Goal: Use online tool/utility: Utilize a website feature to perform a specific function

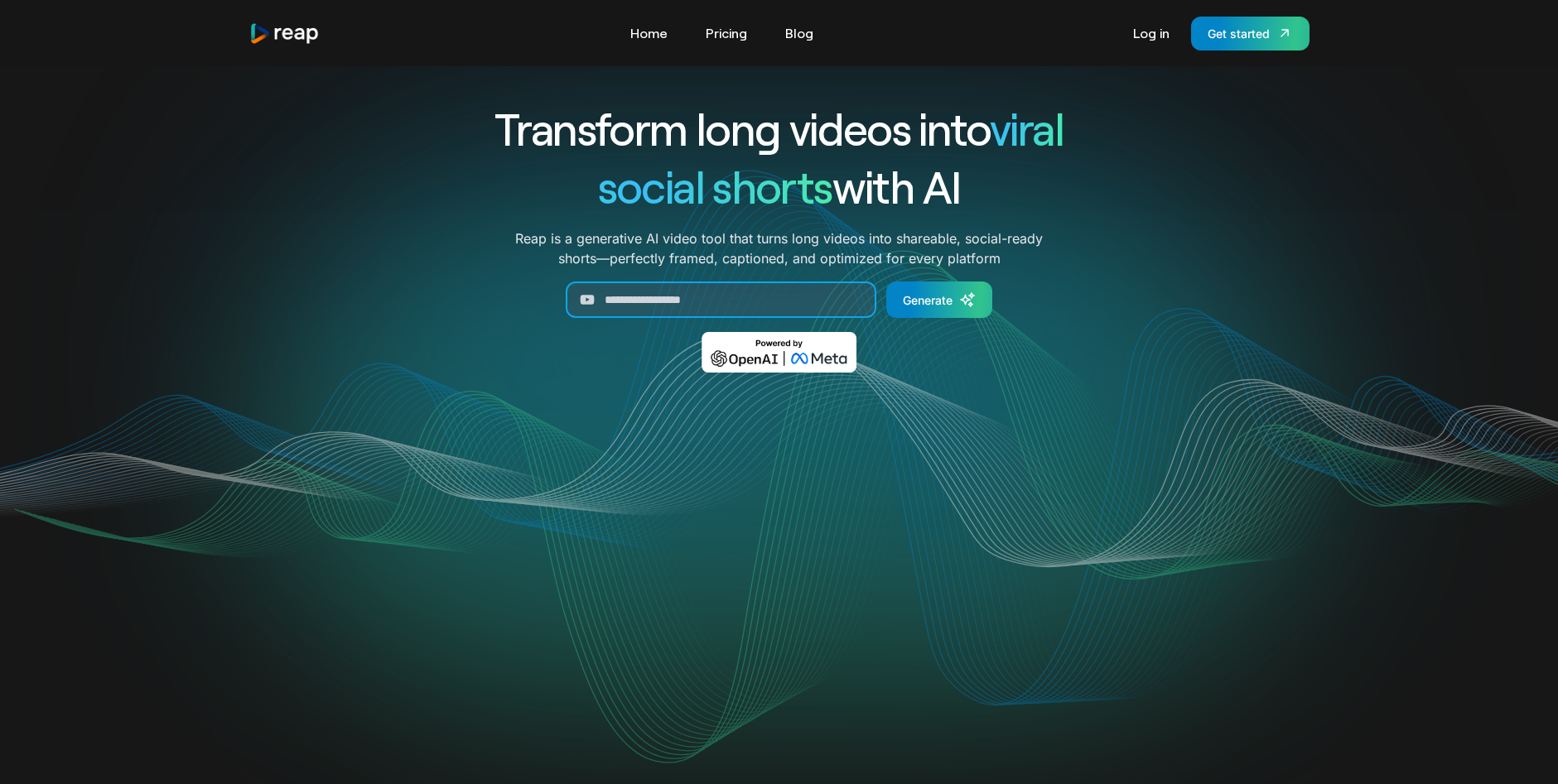
click at [682, 298] on input "Generate Form" at bounding box center [720, 300] width 310 height 36
paste input "**********"
type input "**********"
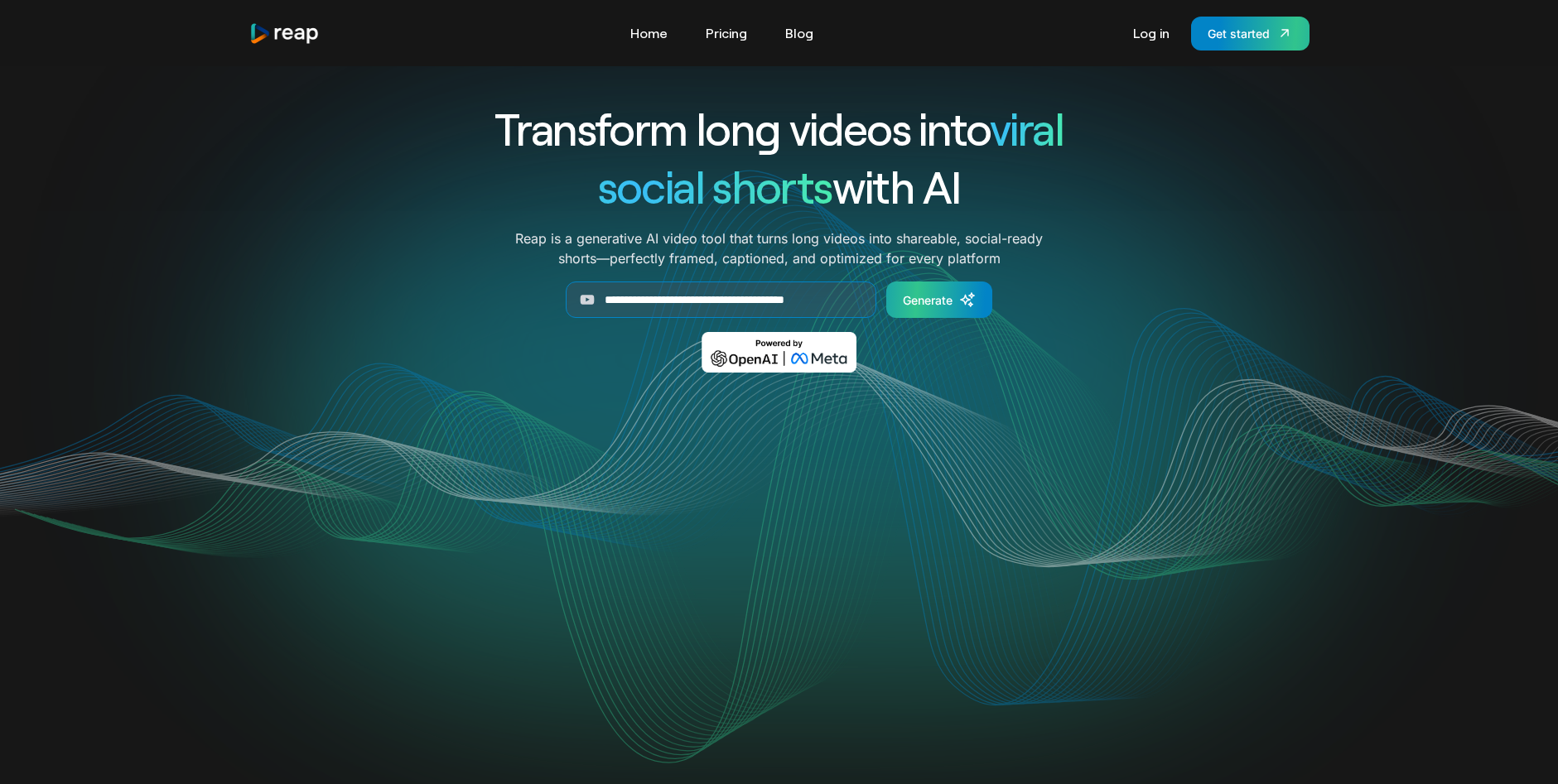
click at [912, 296] on div "Generate" at bounding box center [928, 300] width 50 height 18
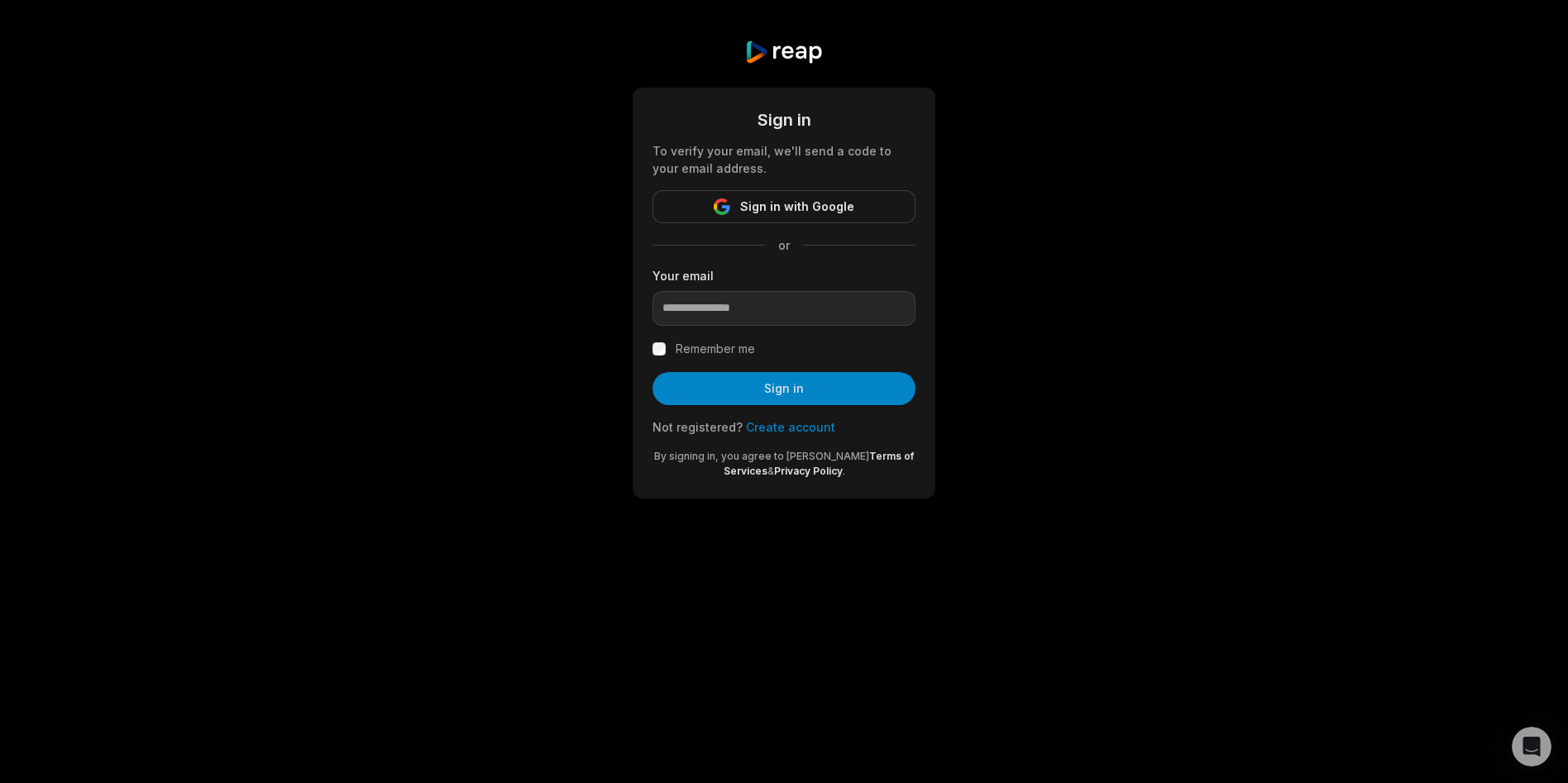
click at [790, 427] on link "Create account" at bounding box center [790, 427] width 90 height 14
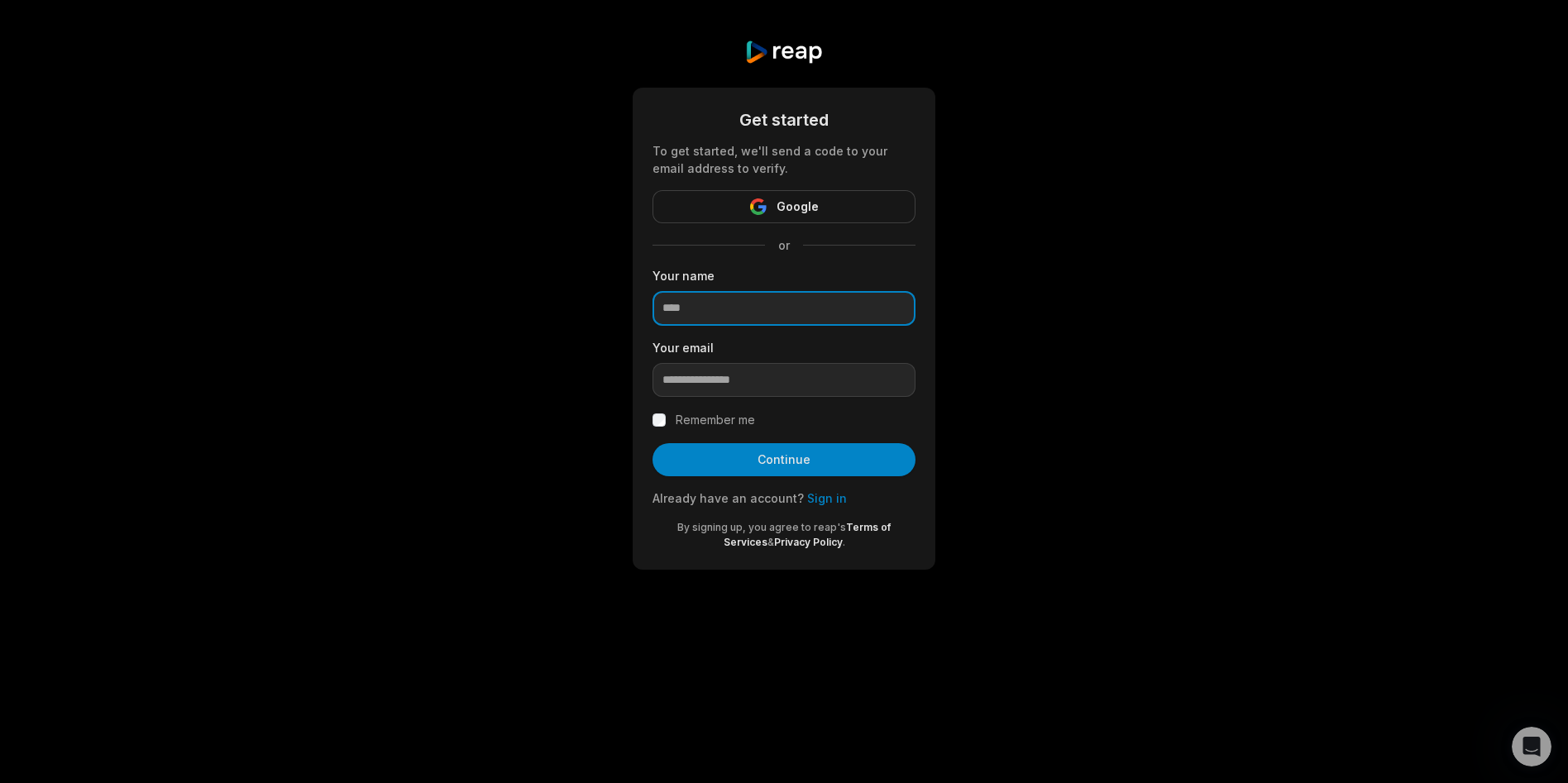
click at [731, 307] on input at bounding box center [784, 308] width 263 height 35
type input "**********"
drag, startPoint x: 794, startPoint y: 380, endPoint x: 648, endPoint y: 381, distance: 146.0
click at [648, 381] on div "**********" at bounding box center [784, 328] width 303 height 482
type input "**********"
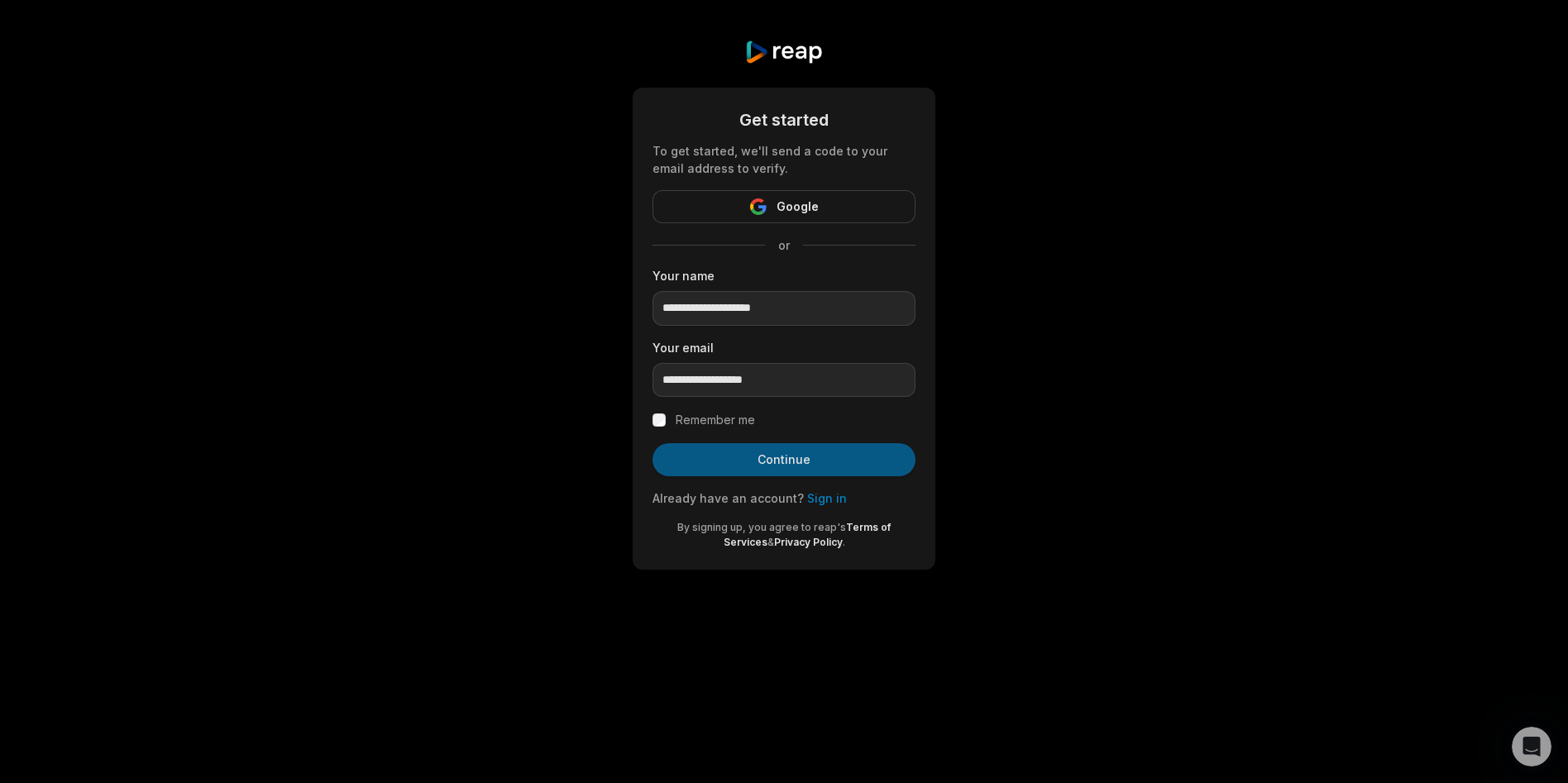
click at [767, 464] on button "Continue" at bounding box center [784, 459] width 263 height 33
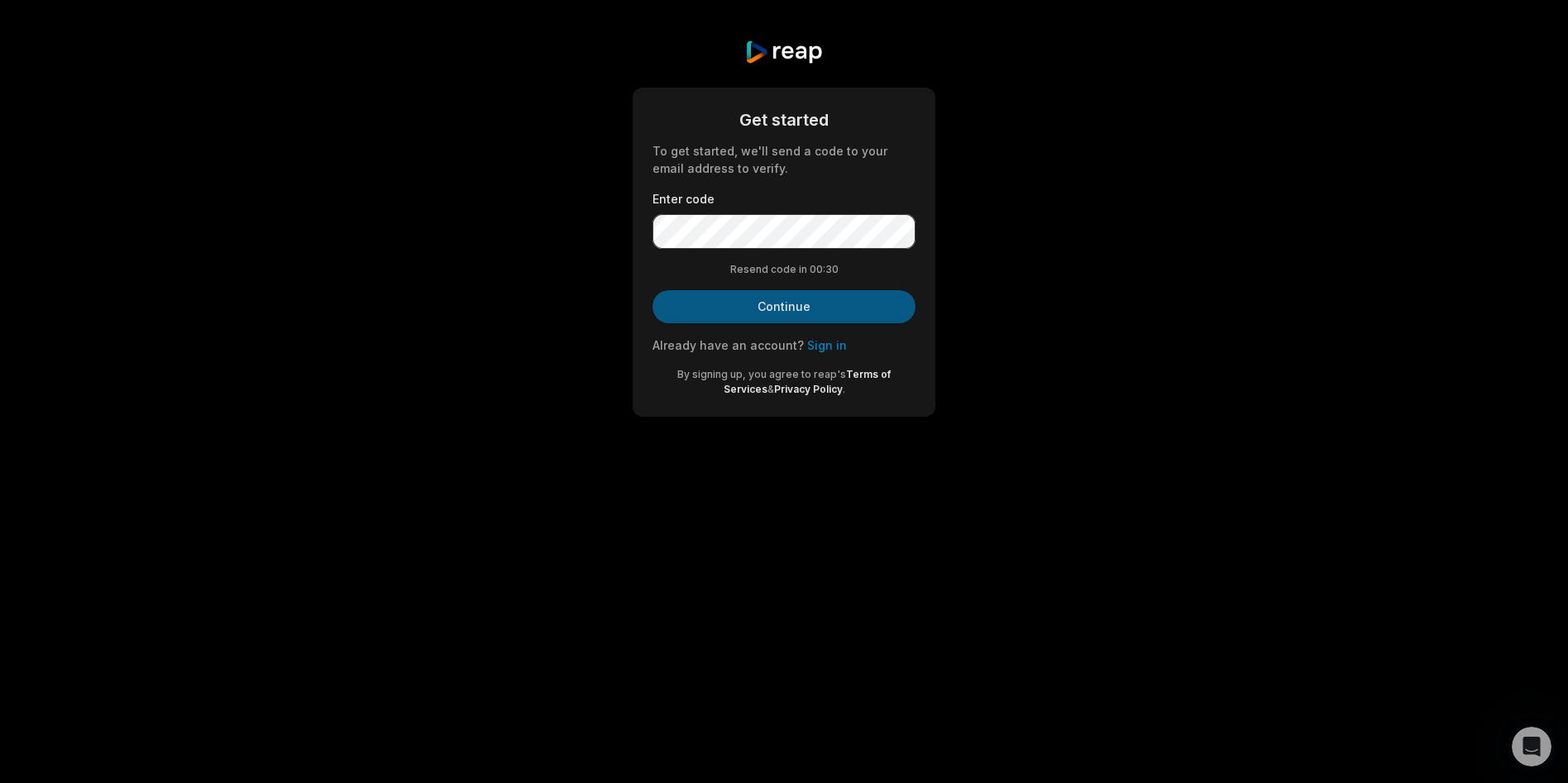
click at [767, 299] on button "Continue" at bounding box center [784, 306] width 263 height 33
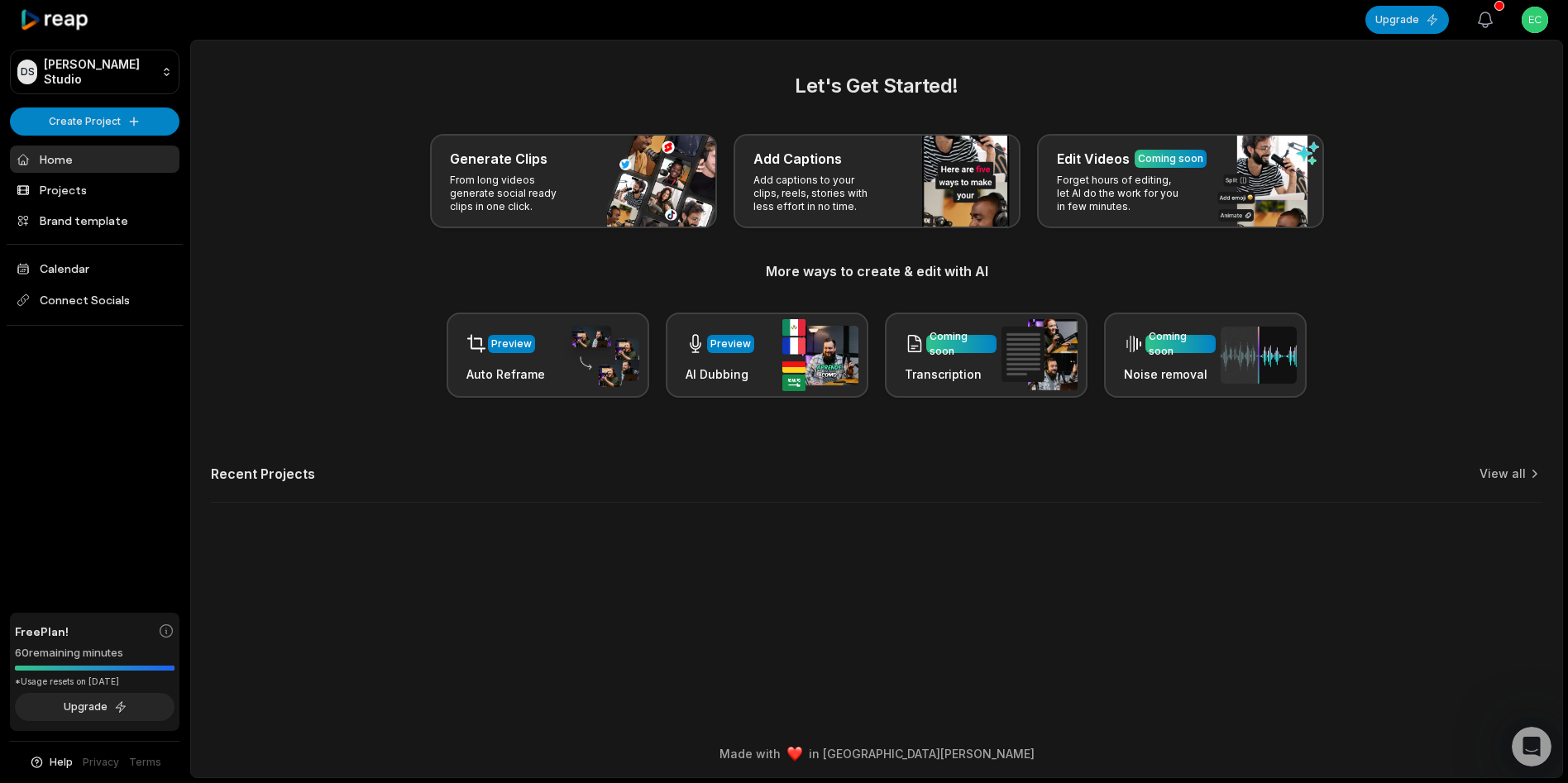
click at [1485, 18] on icon "button" at bounding box center [1485, 20] width 20 height 20
click at [1533, 120] on div "Let's Get Started! Generate Clips From long videos generate social ready clips …" at bounding box center [877, 234] width 1332 height 327
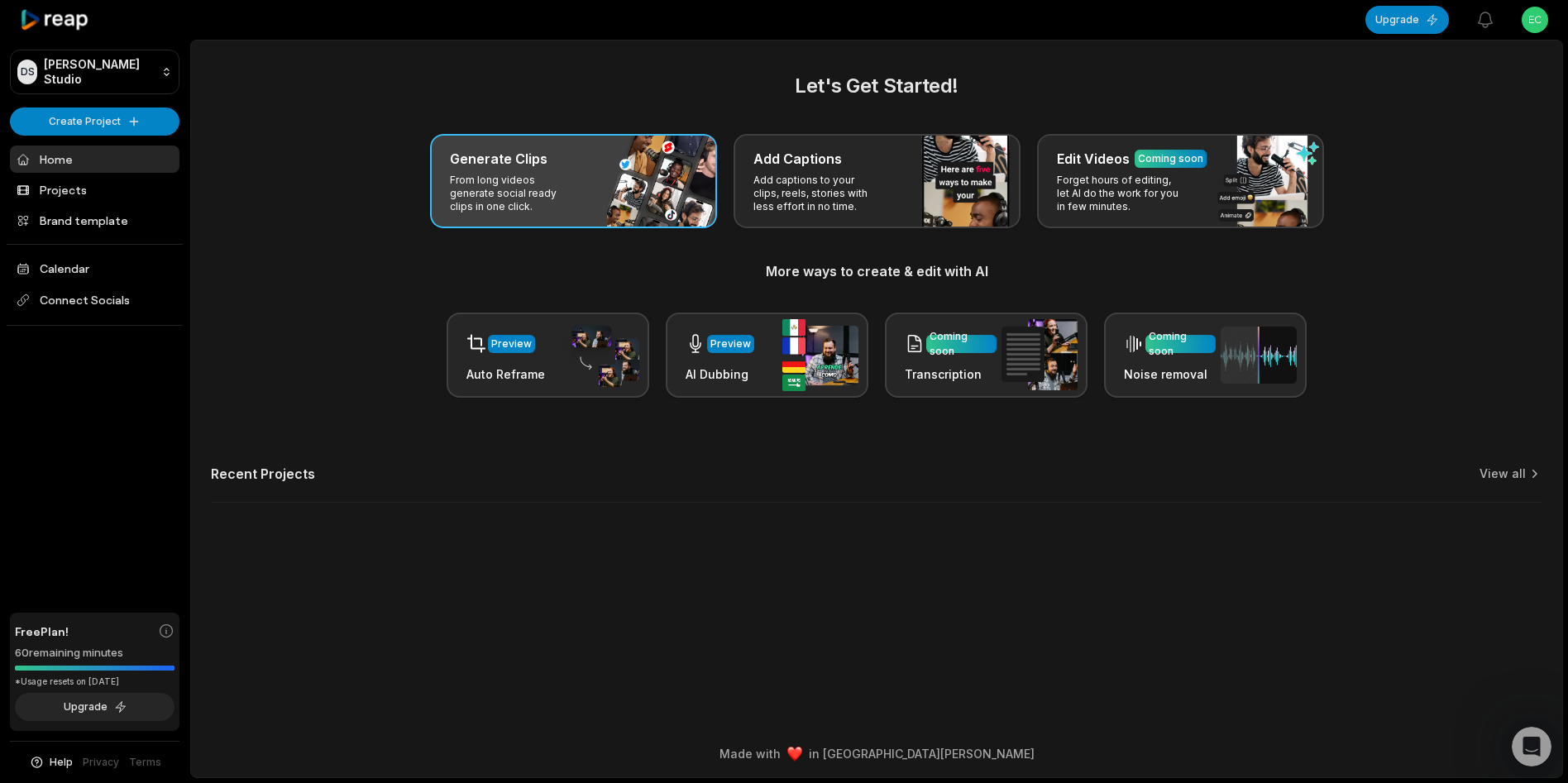
click at [536, 181] on p "From long videos generate social ready clips in one click." at bounding box center [514, 194] width 128 height 40
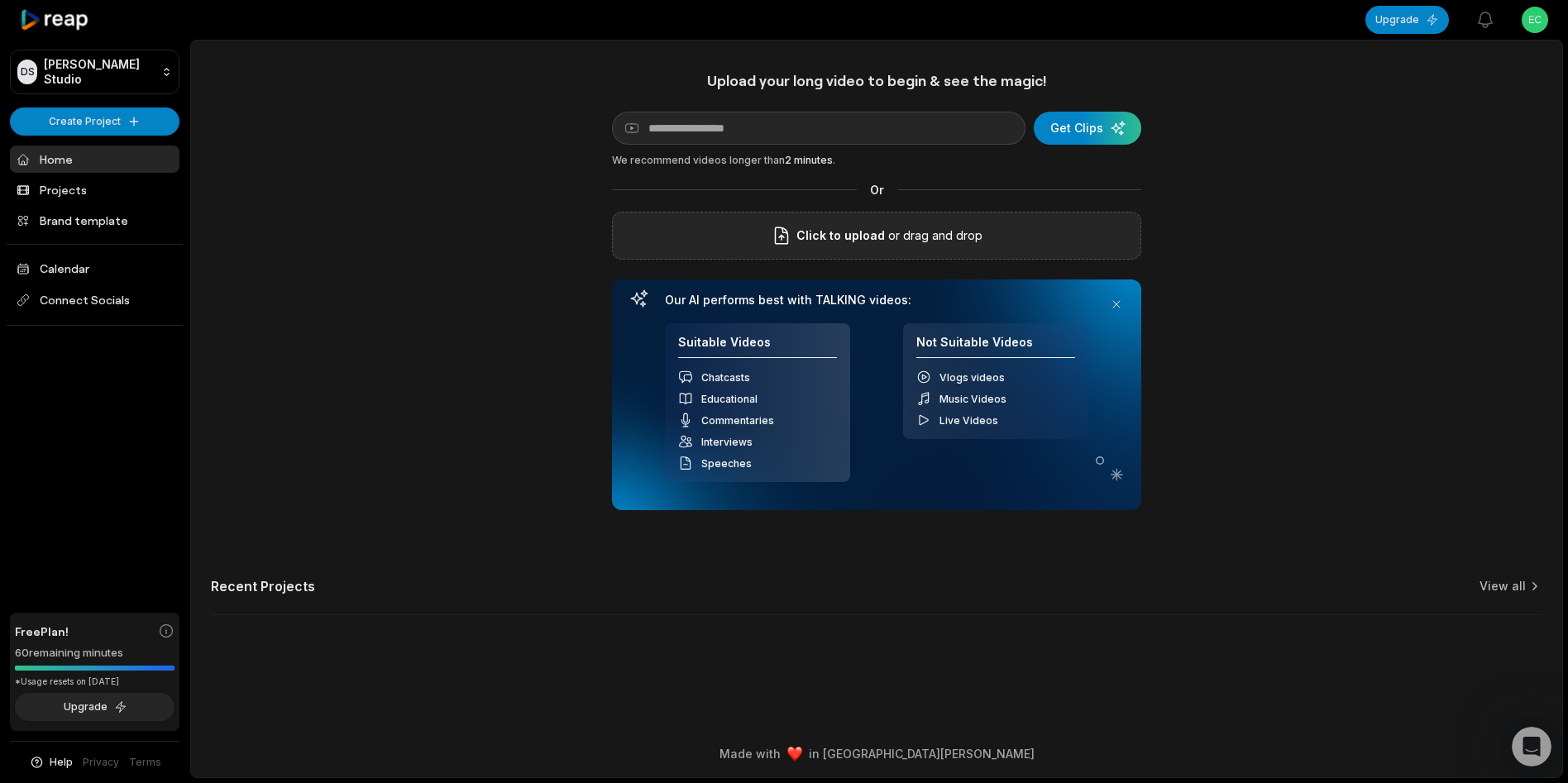
click at [830, 232] on span "Click to upload" at bounding box center [841, 235] width 89 height 20
click at [0, 0] on input "Click to upload" at bounding box center [0, 0] width 0 height 0
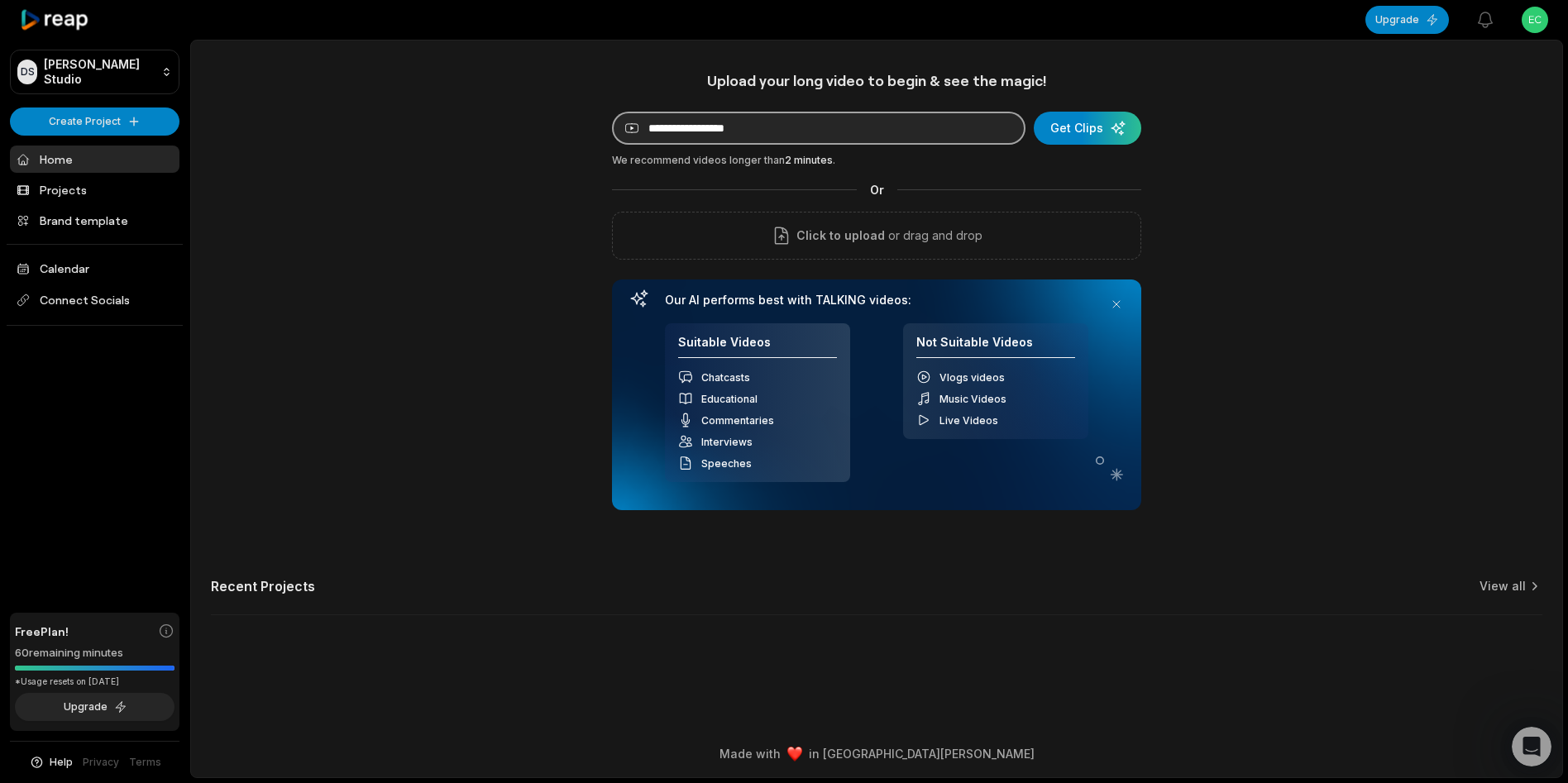
click at [781, 131] on input at bounding box center [819, 128] width 414 height 33
paste input "**********"
type input "**********"
click at [1067, 123] on div "submit" at bounding box center [1087, 128] width 107 height 33
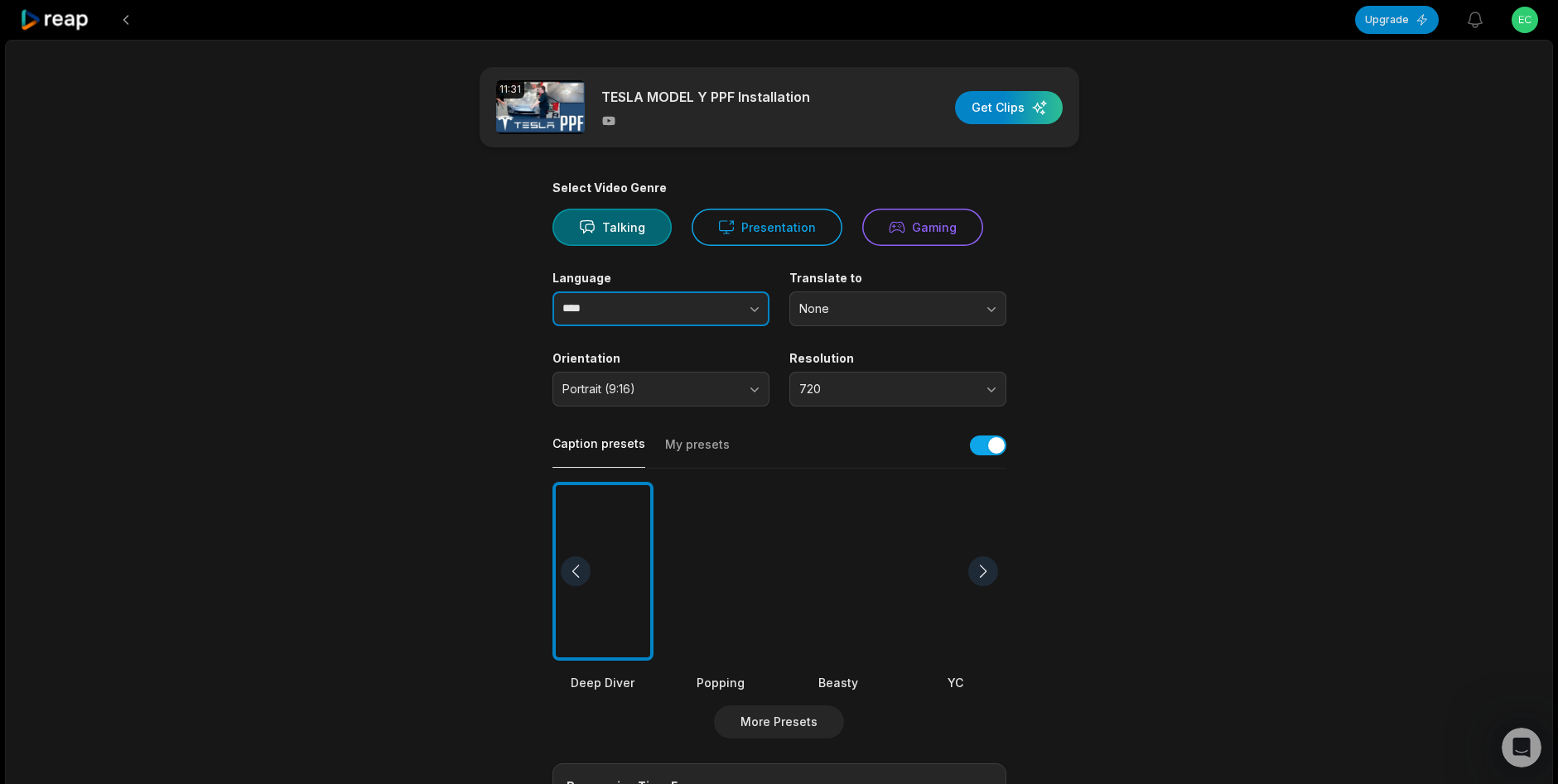
click at [755, 306] on icon "button" at bounding box center [754, 308] width 17 height 17
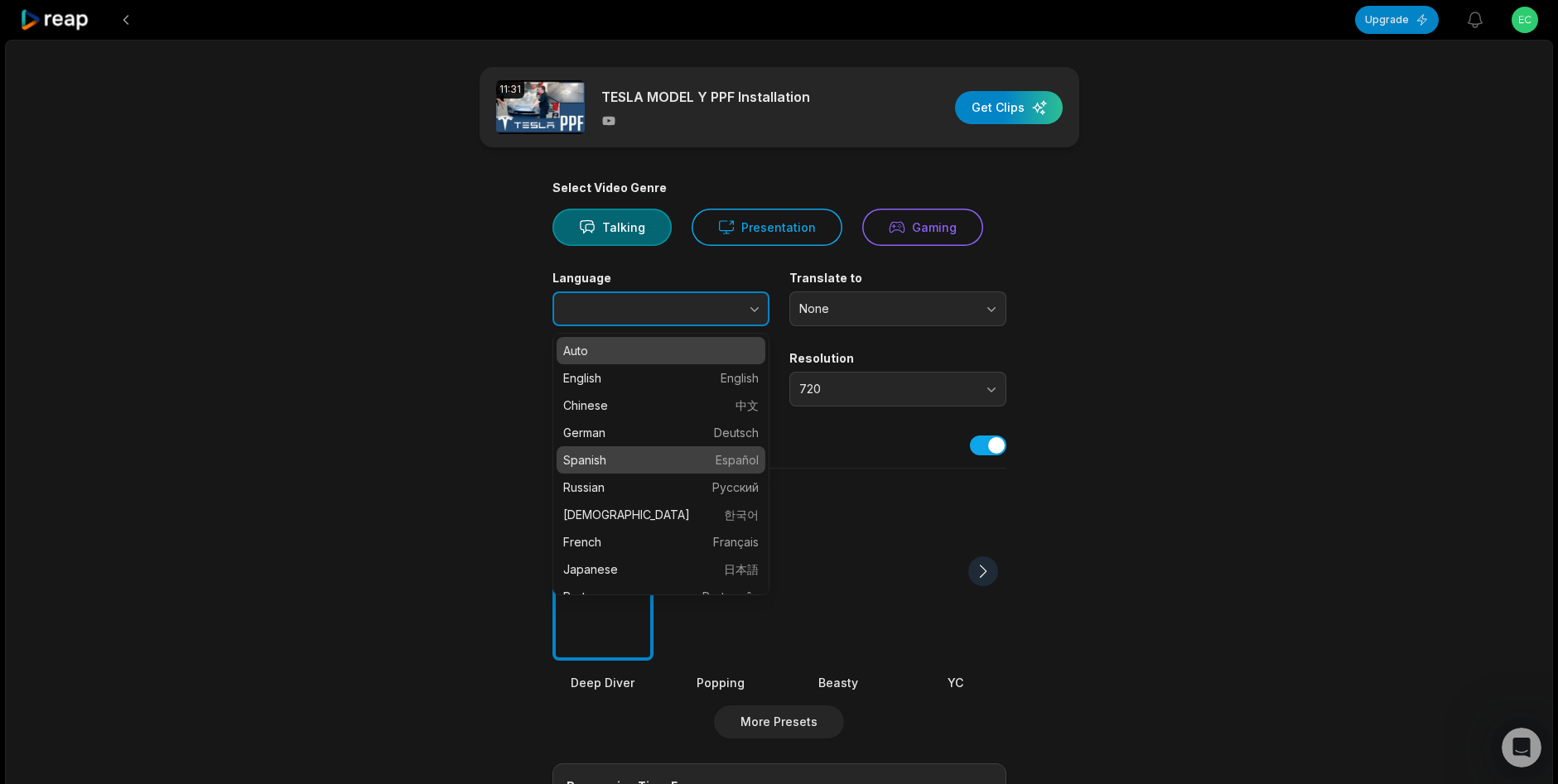
type input "*******"
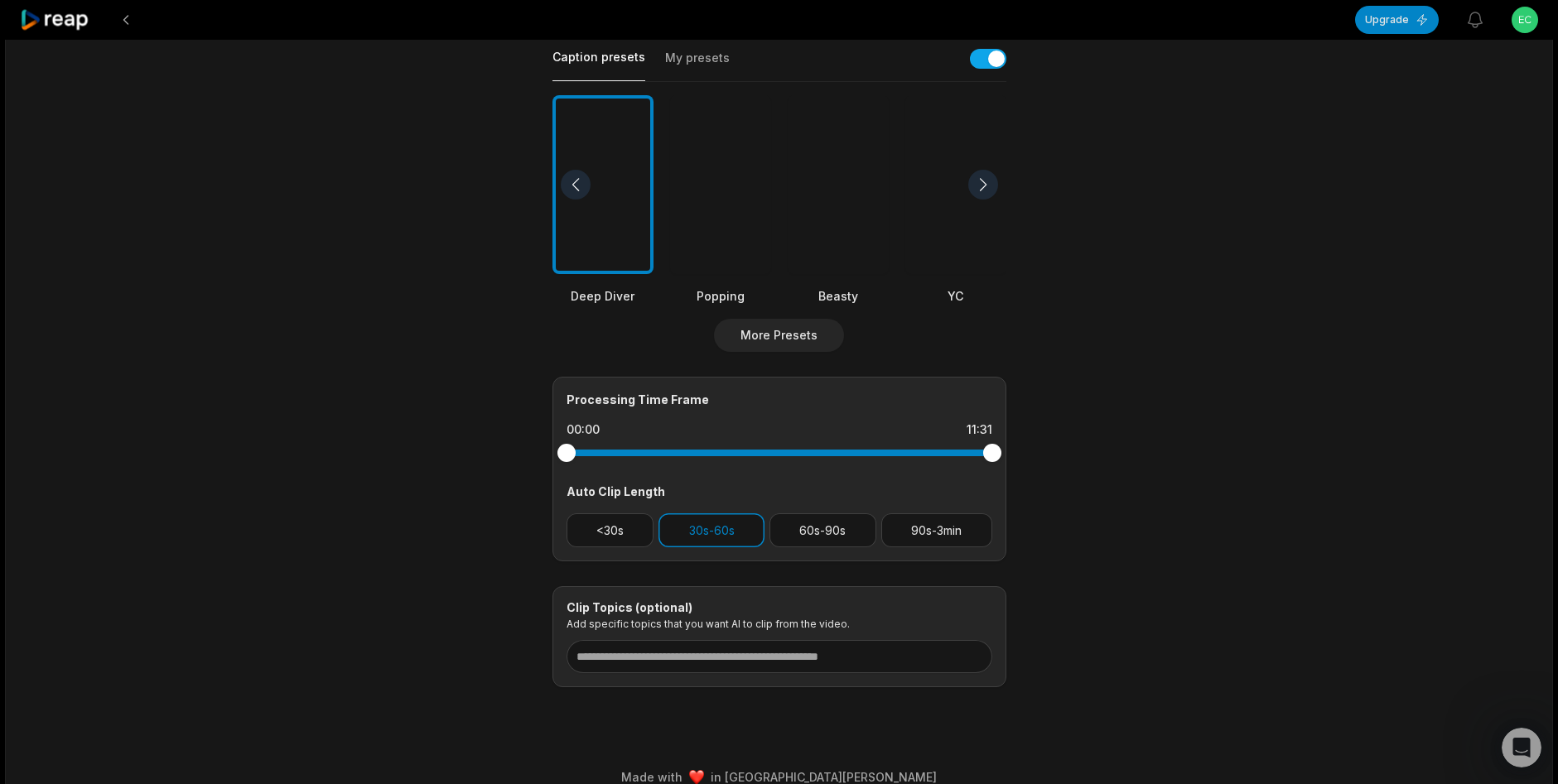
scroll to position [409, 0]
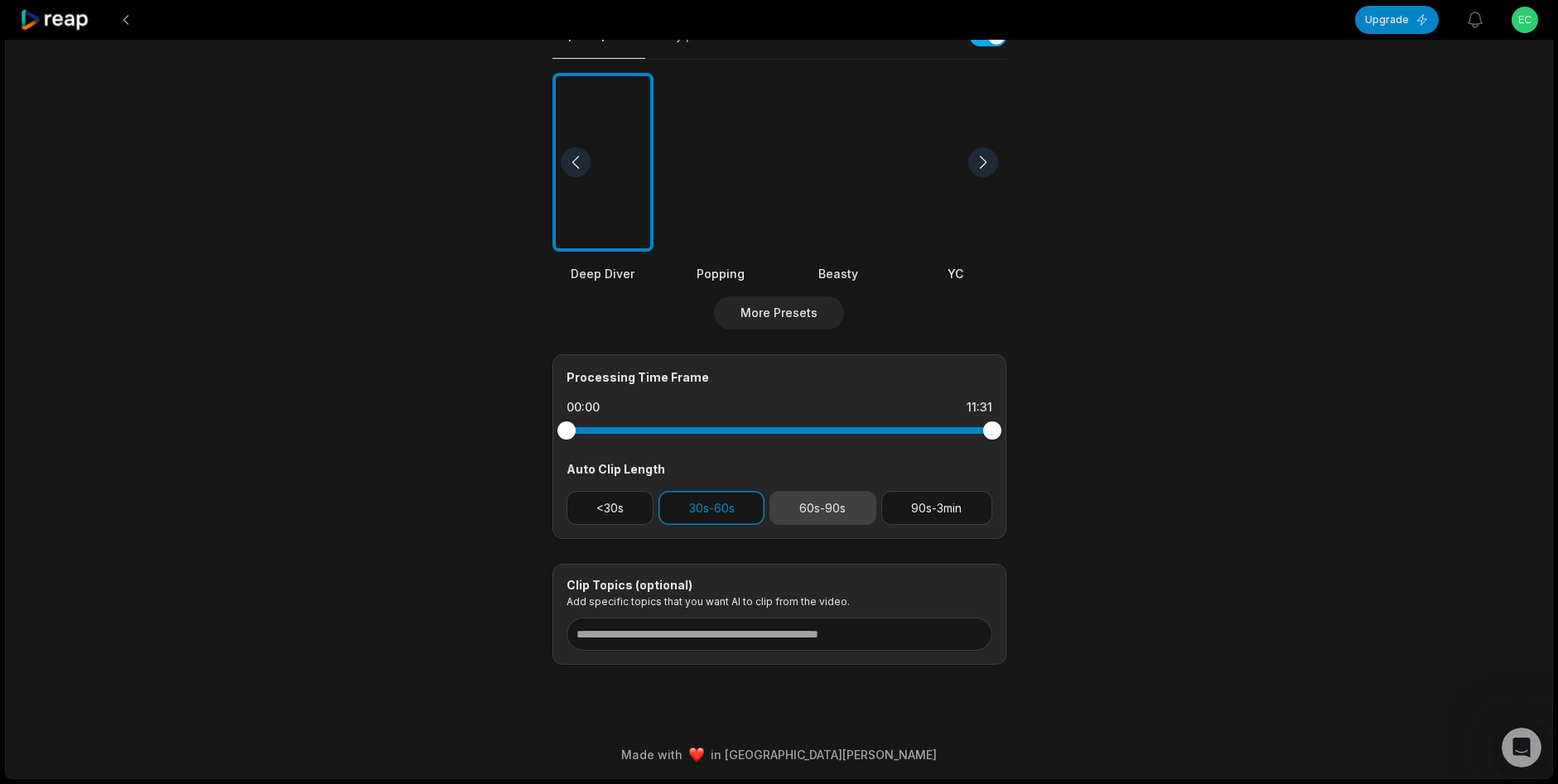
click at [836, 512] on button "60s-90s" at bounding box center [823, 508] width 107 height 34
click at [732, 505] on button "30s-60s" at bounding box center [711, 508] width 106 height 34
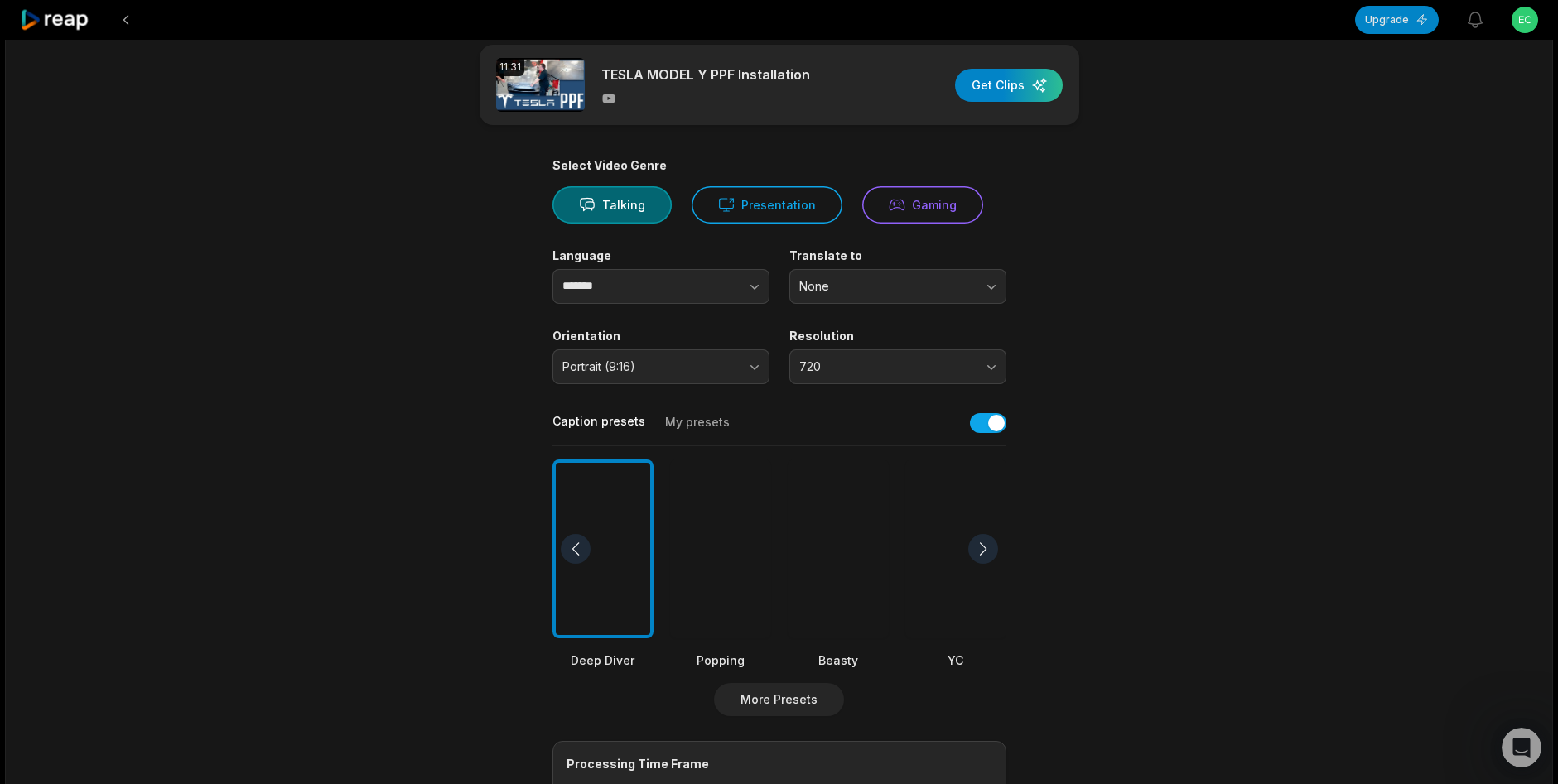
scroll to position [0, 0]
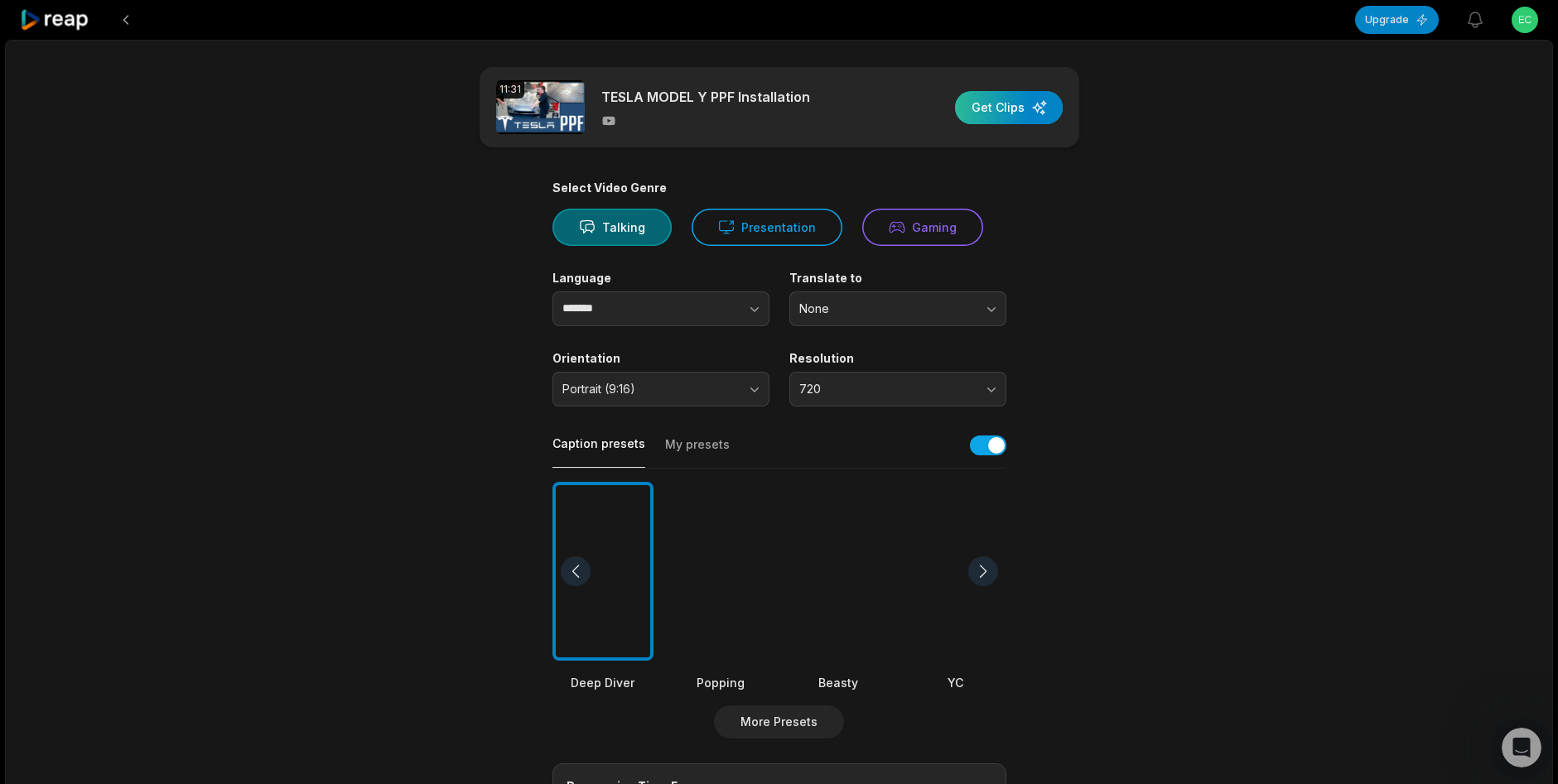
click at [1004, 114] on div "button" at bounding box center [1008, 107] width 108 height 33
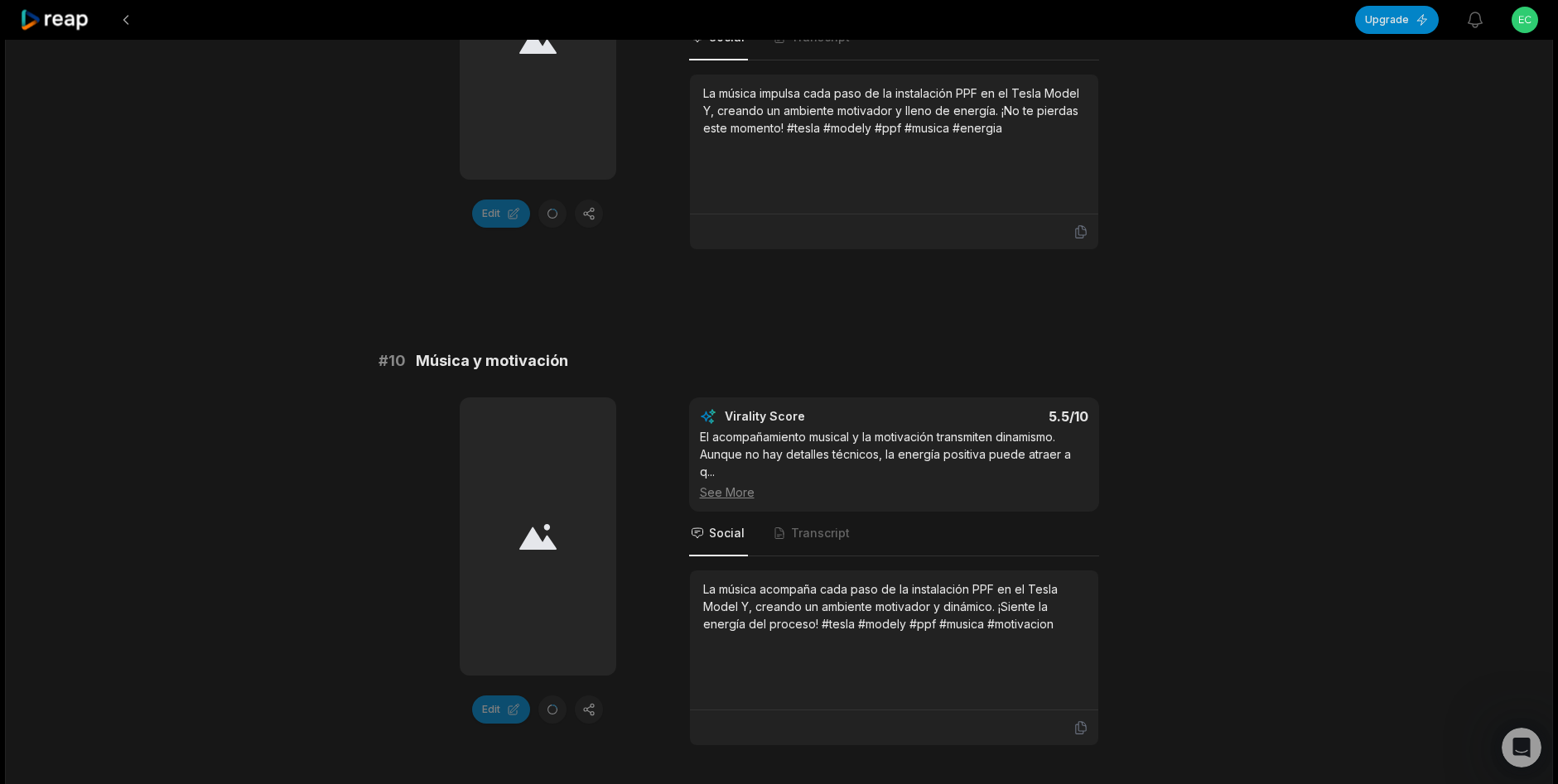
scroll to position [4484, 0]
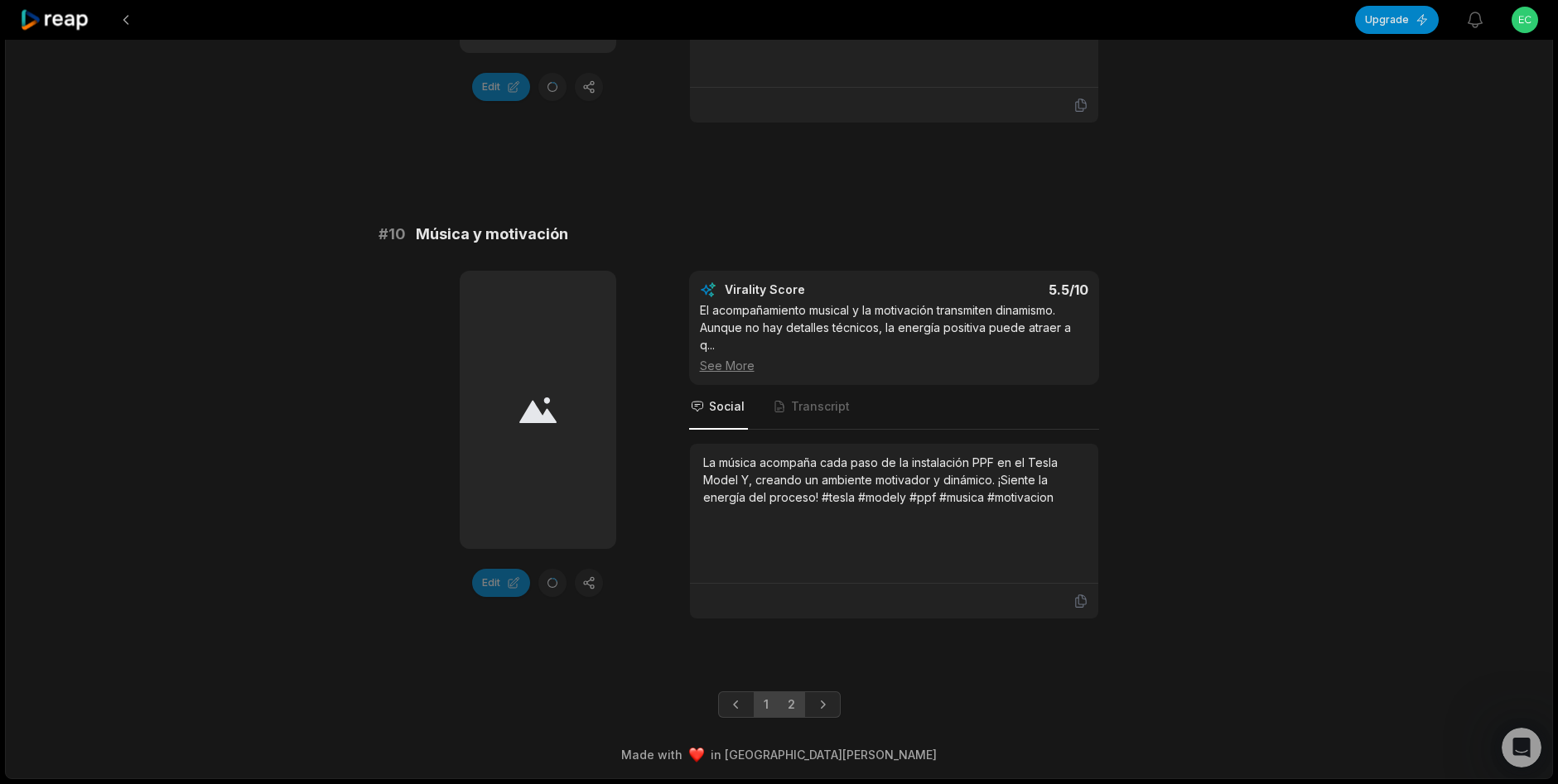
click at [795, 700] on link "2" at bounding box center [791, 705] width 28 height 27
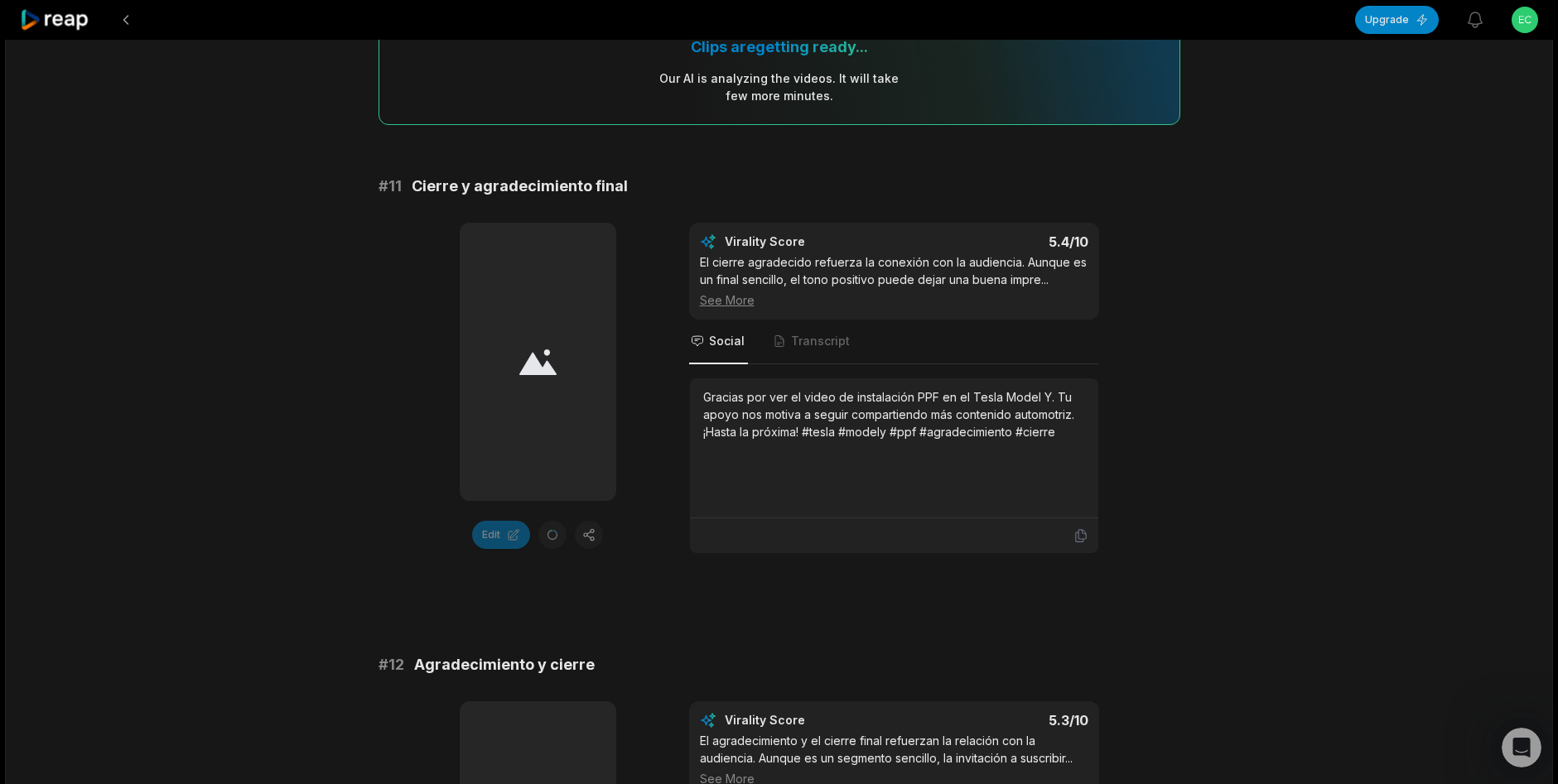
scroll to position [0, 0]
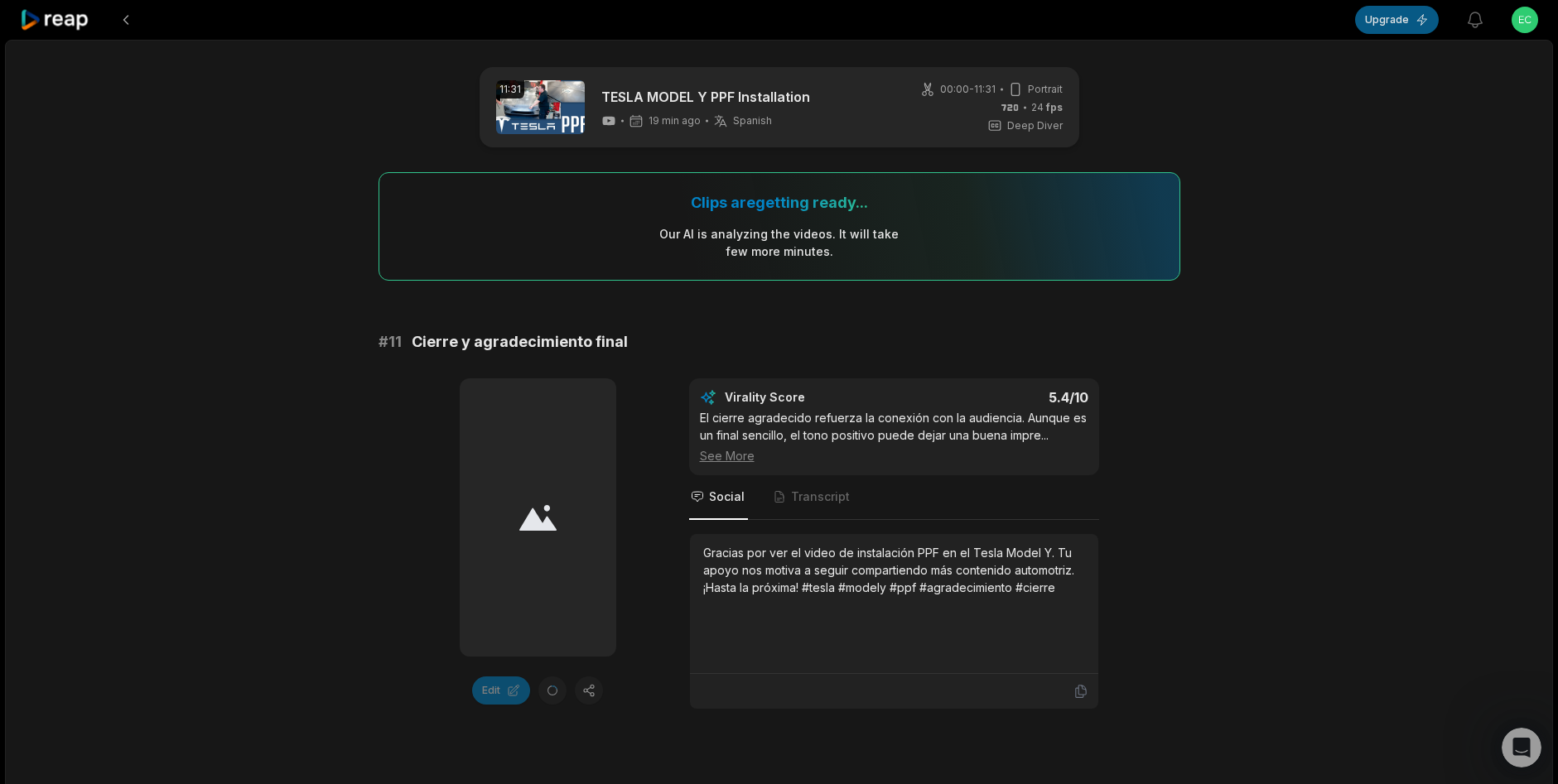
click at [1402, 21] on button "Upgrade" at bounding box center [1397, 20] width 84 height 28
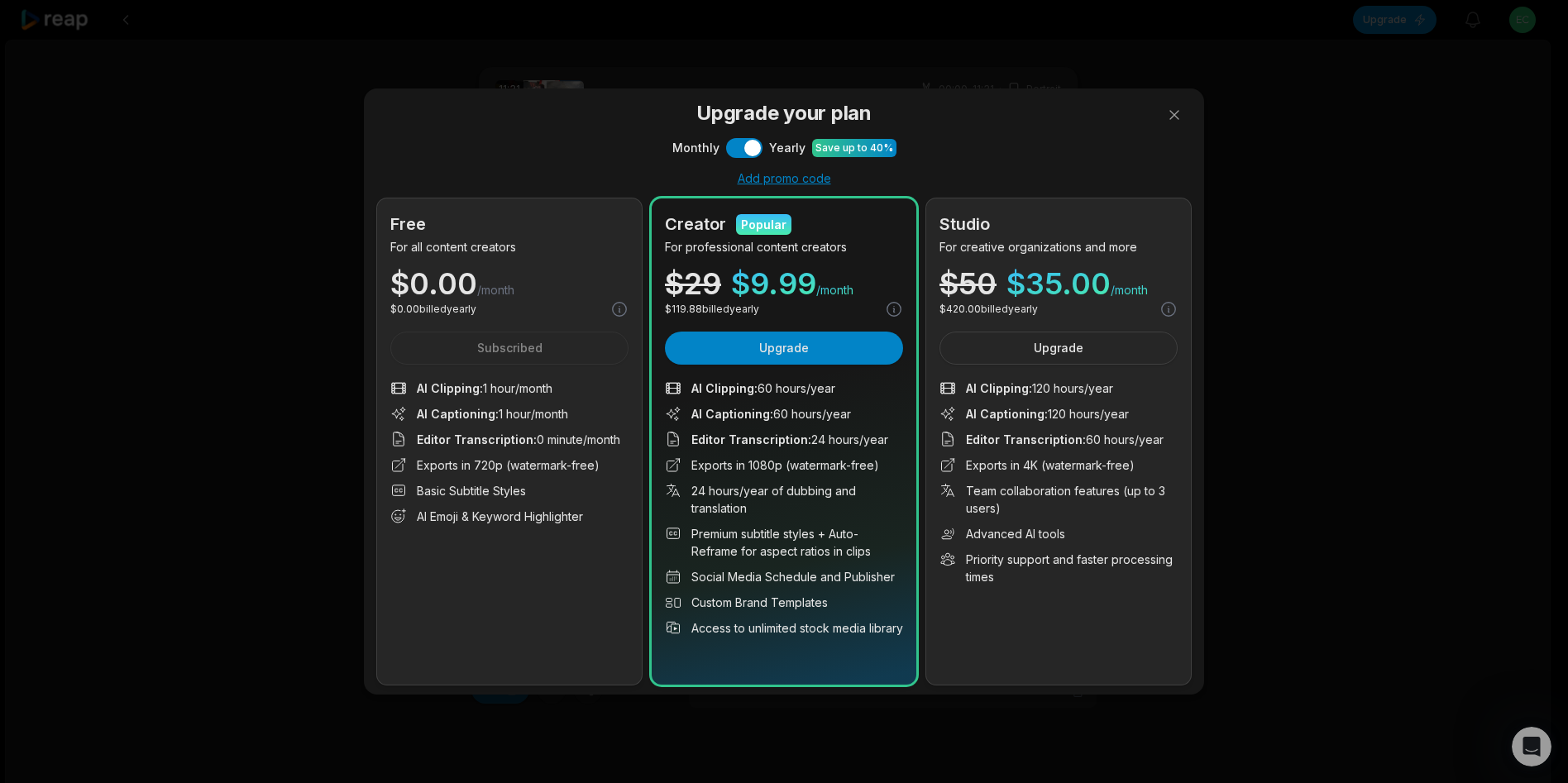
click at [1400, 153] on div "Upgrade your plan Monthly Use setting Yearly Save up to 40% Add promo code Free…" at bounding box center [784, 392] width 1568 height 783
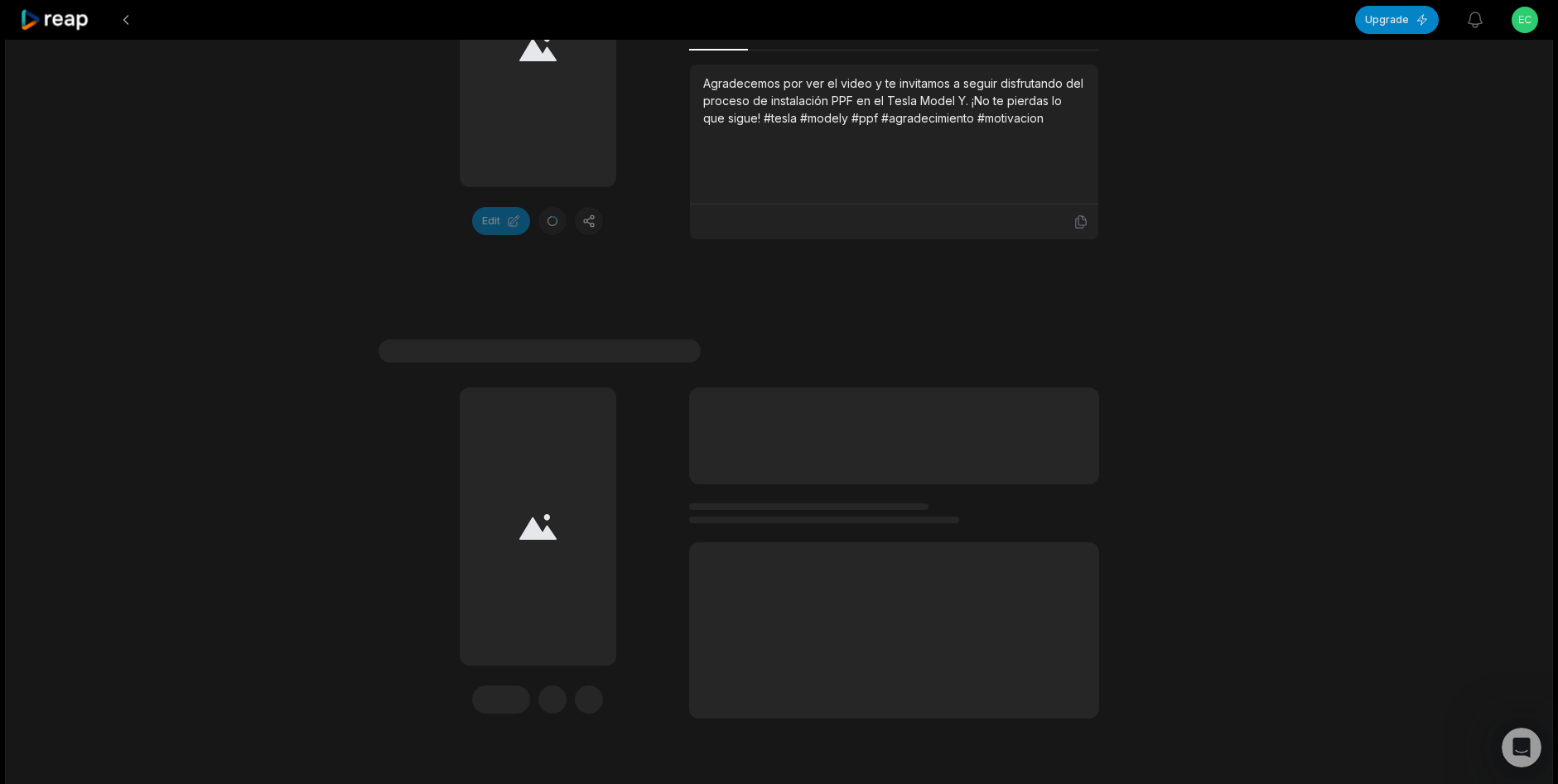
scroll to position [1526, 0]
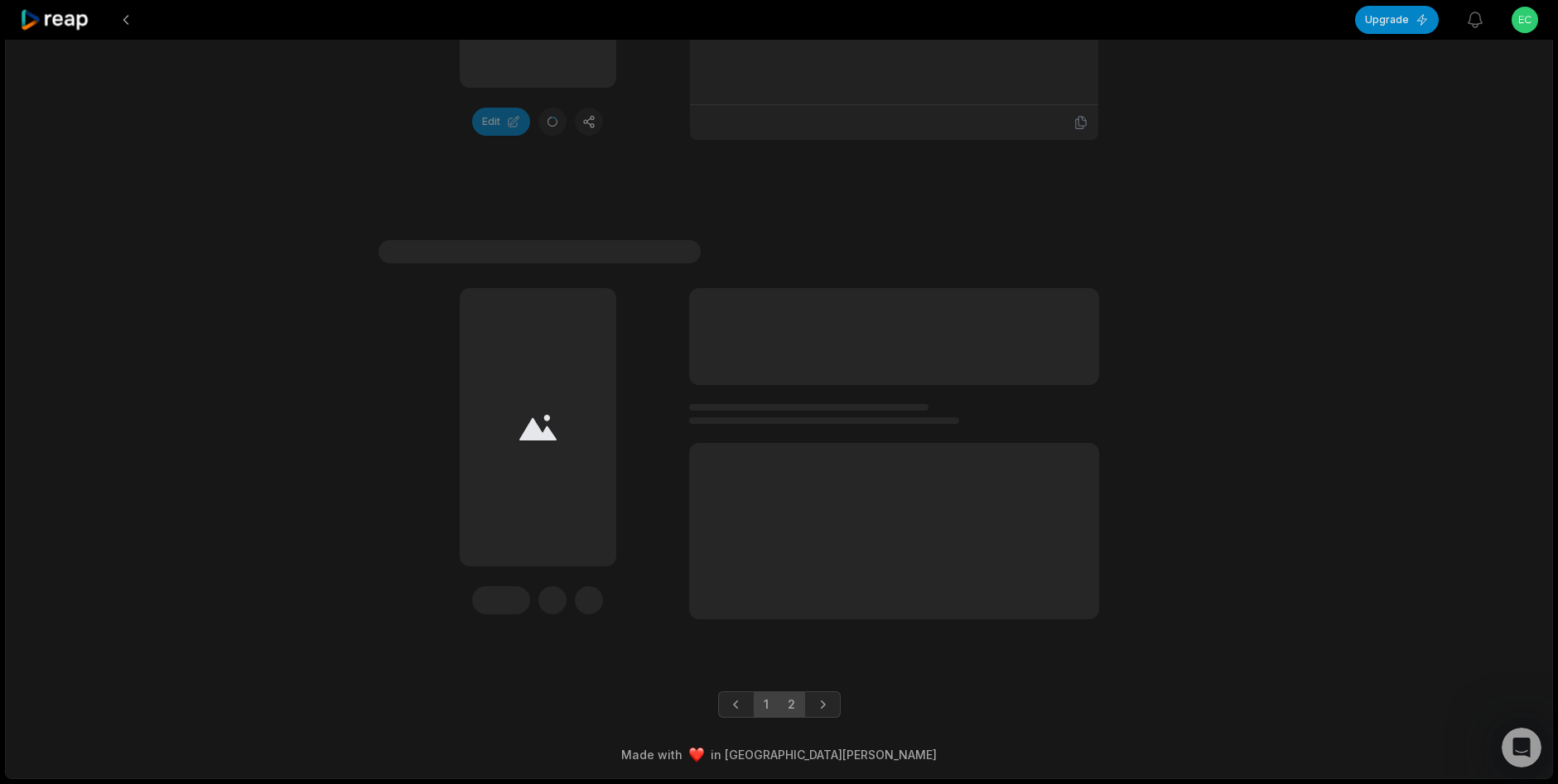
click at [767, 710] on link "1" at bounding box center [767, 705] width 25 height 27
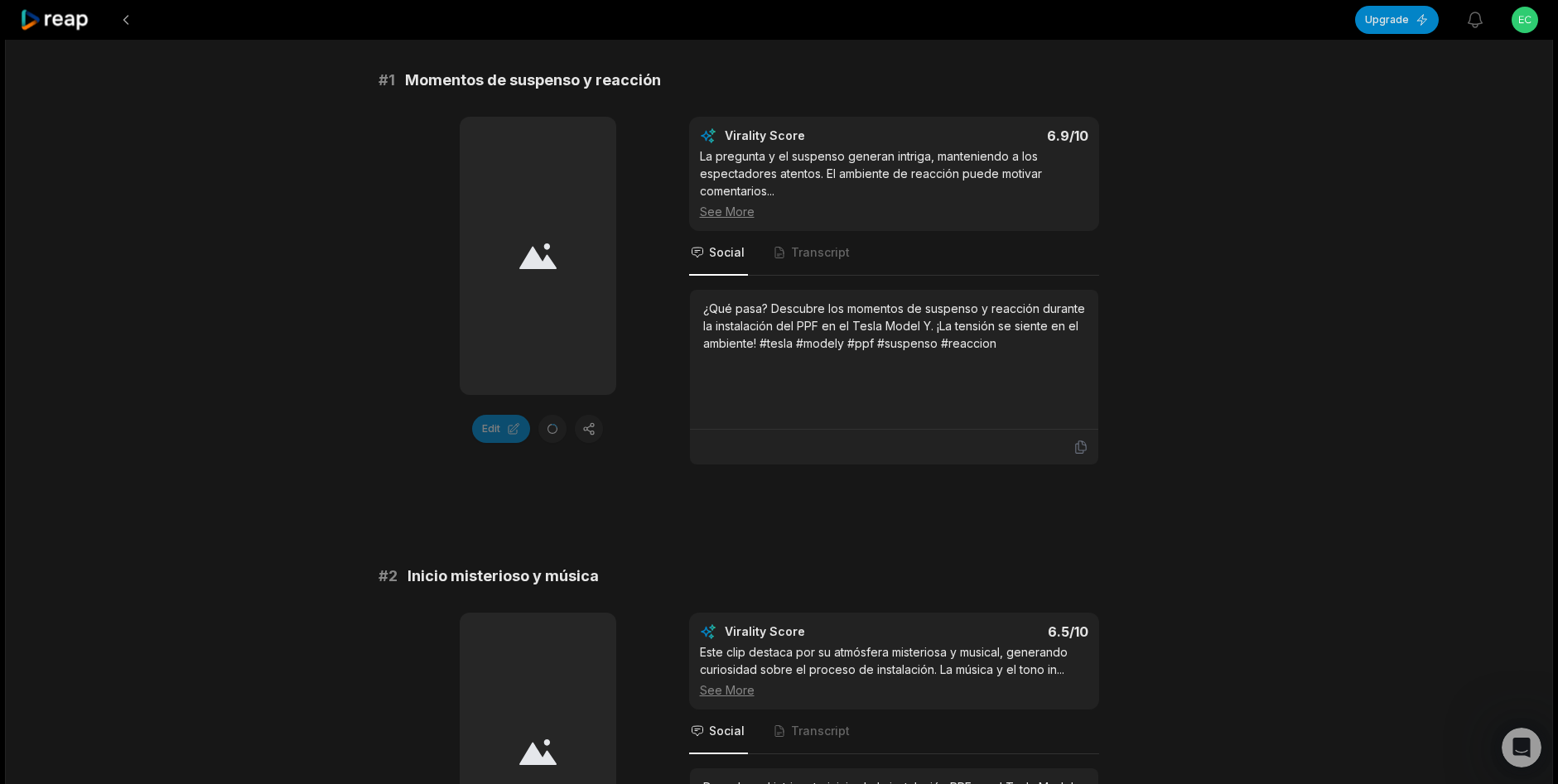
scroll to position [0, 0]
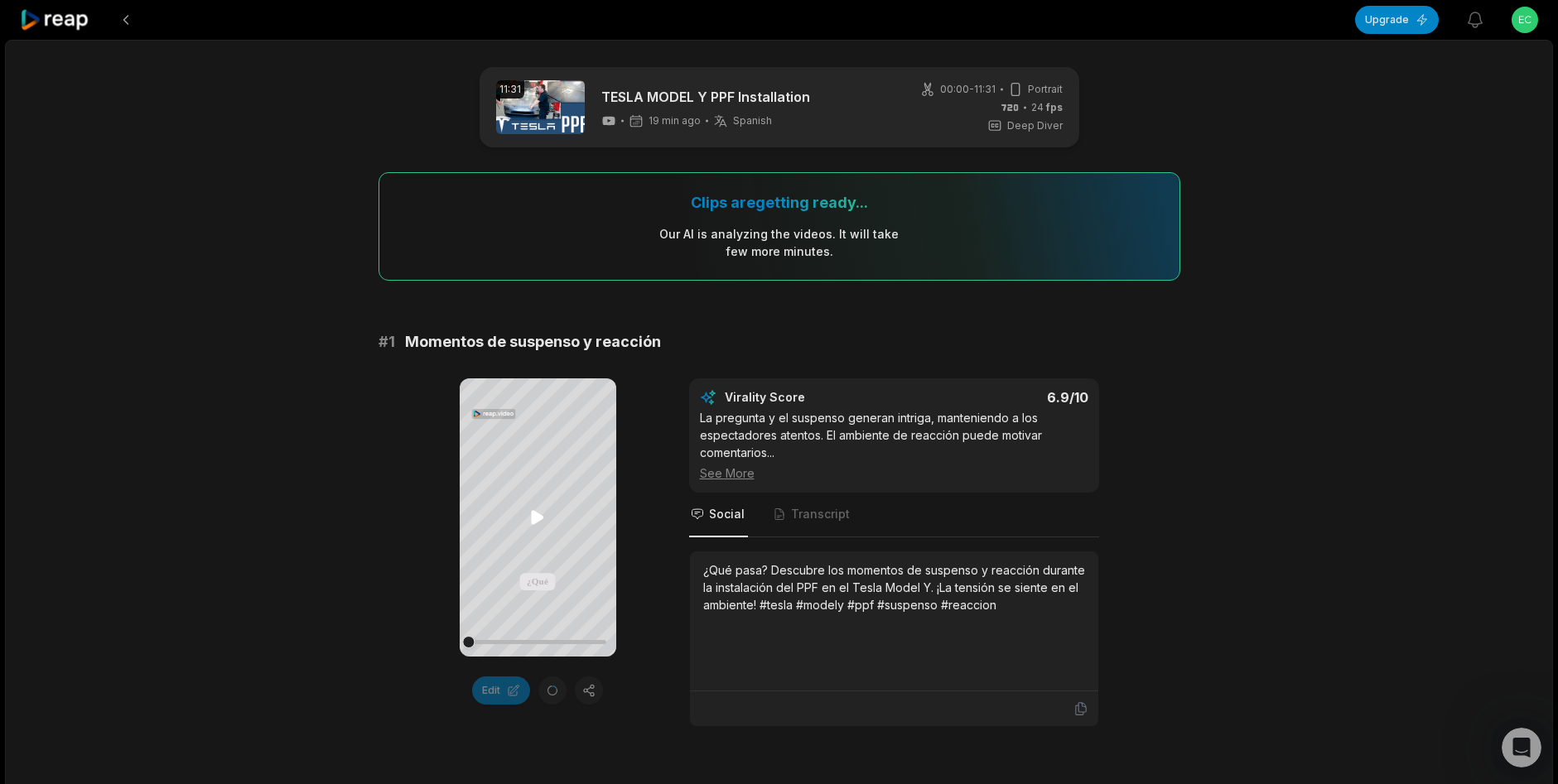
click at [536, 513] on icon at bounding box center [538, 518] width 12 height 14
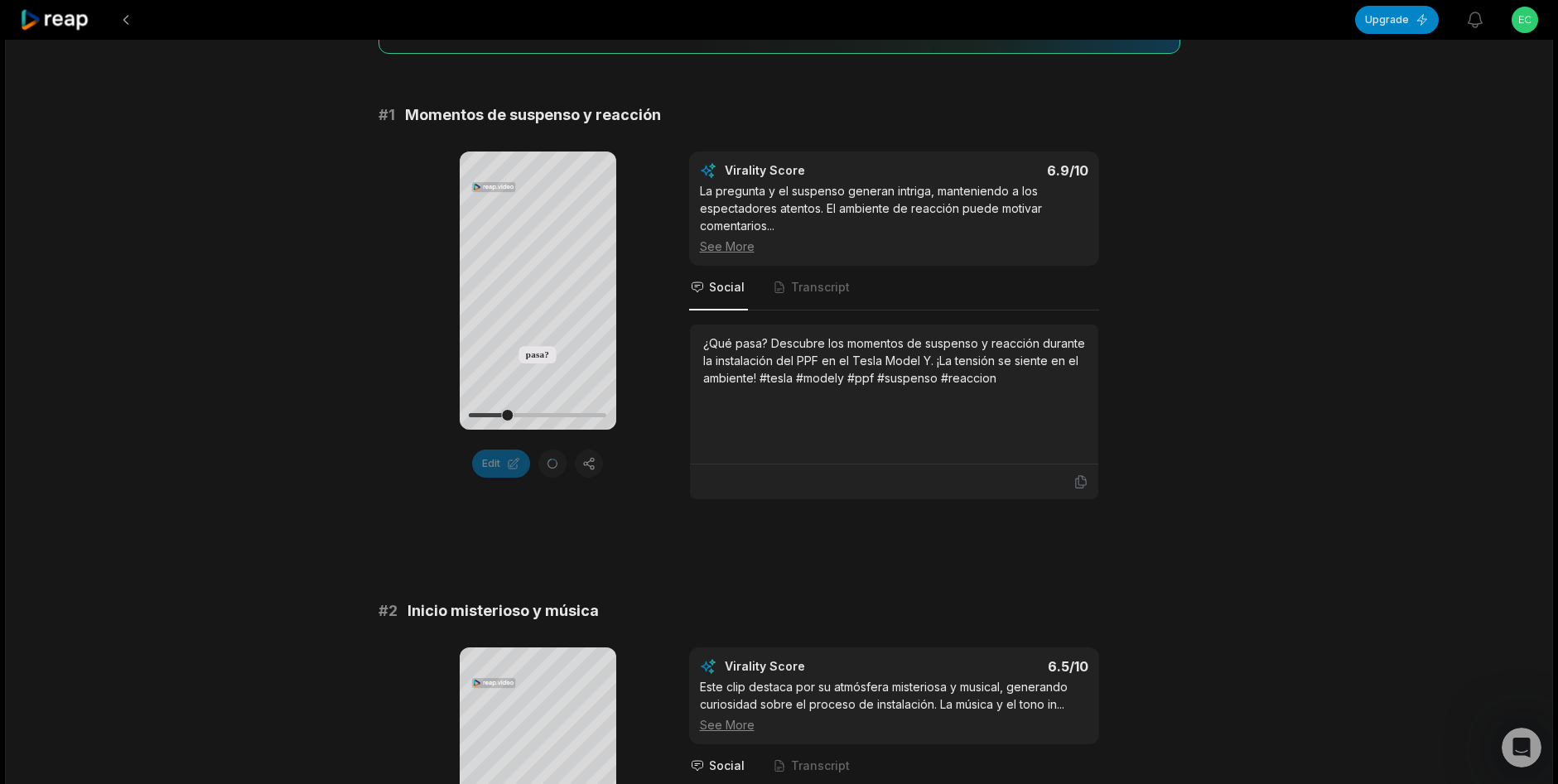
scroll to position [248, 0]
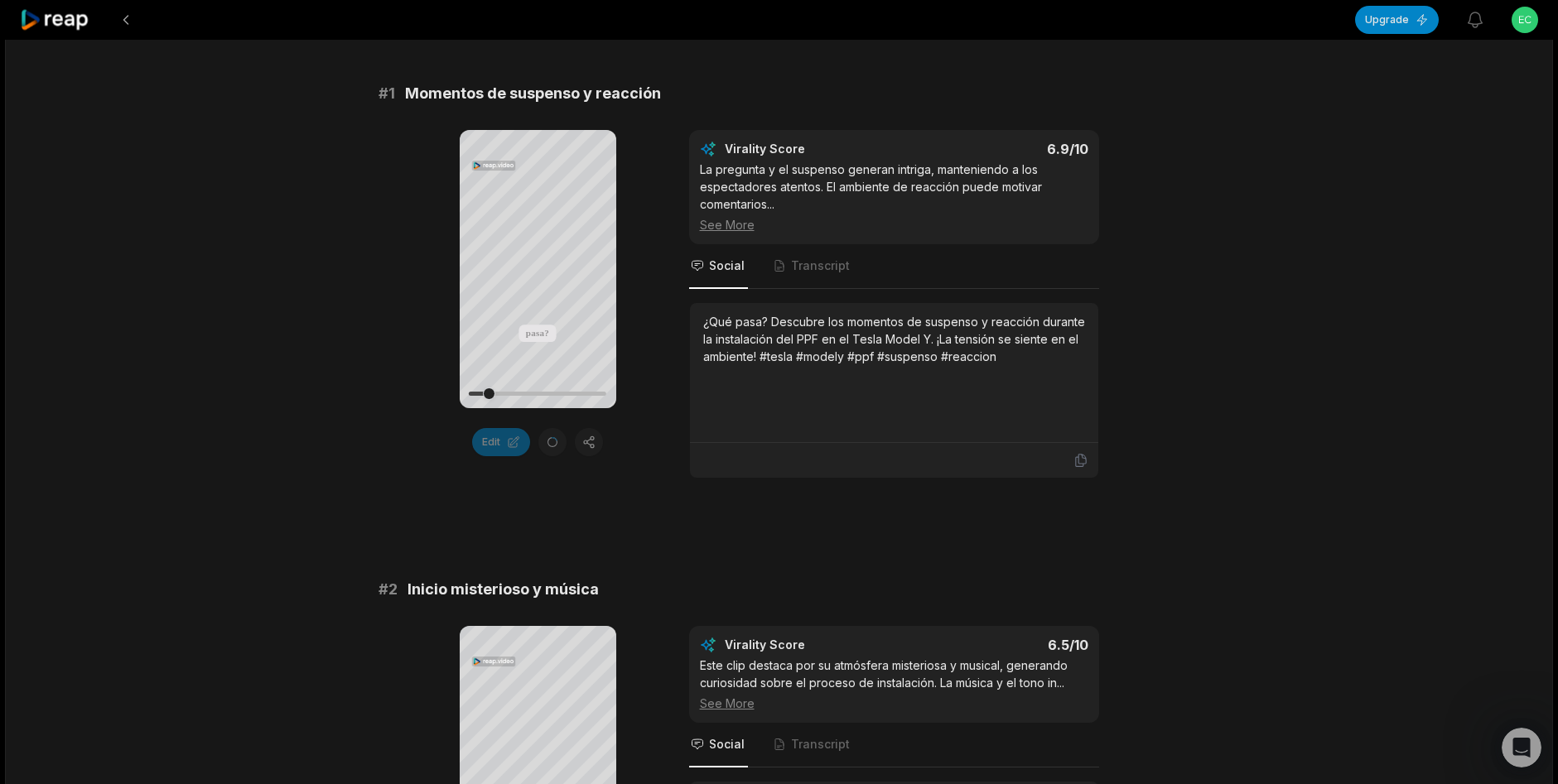
drag, startPoint x: 509, startPoint y: 396, endPoint x: 489, endPoint y: 409, distance: 23.9
click at [489, 409] on div "Your browser does not support mp4 format. ¿Qué pasa? No y Edit" at bounding box center [538, 304] width 157 height 348
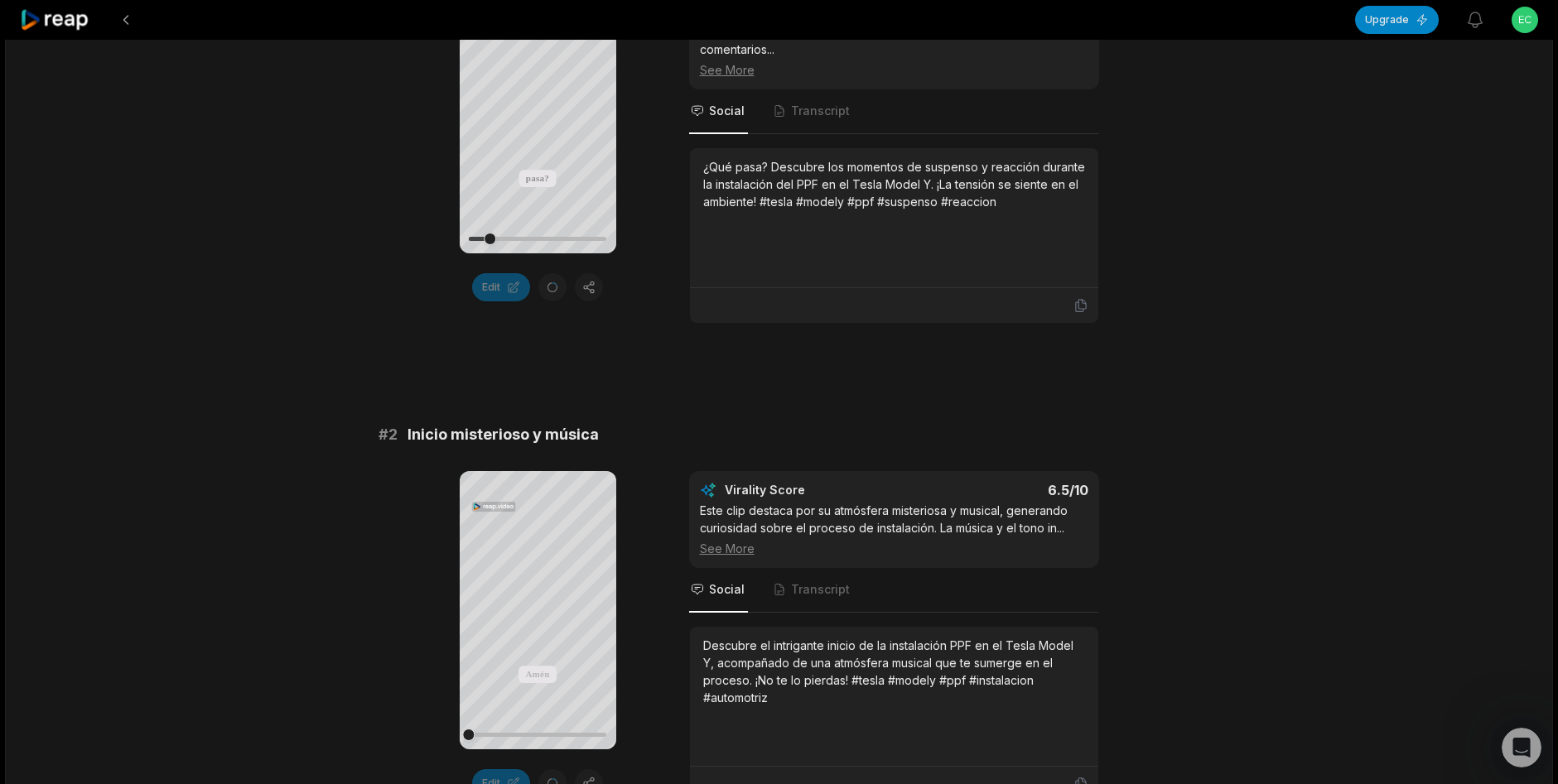
scroll to position [497, 0]
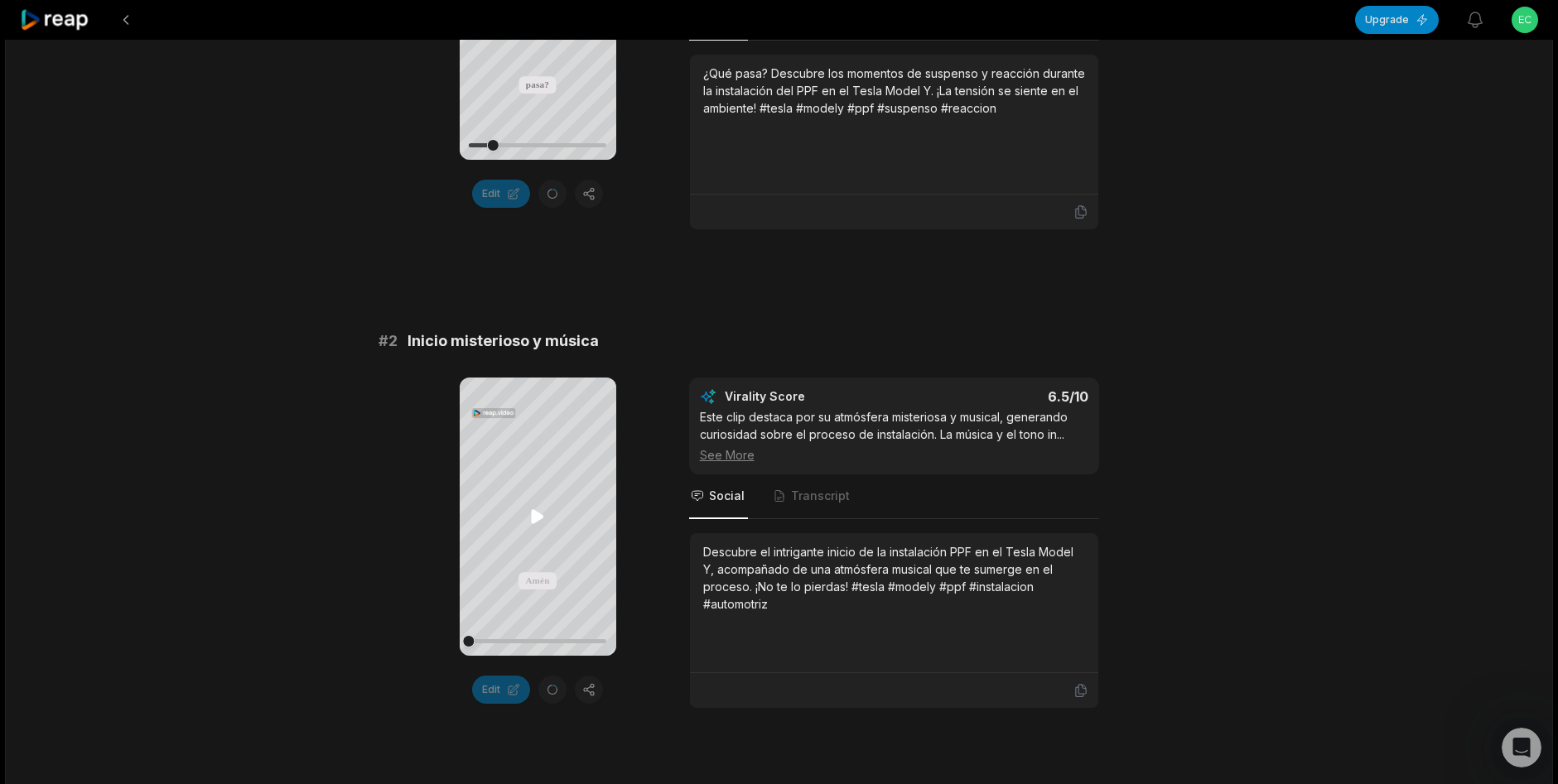
click at [529, 516] on icon at bounding box center [537, 516] width 20 height 20
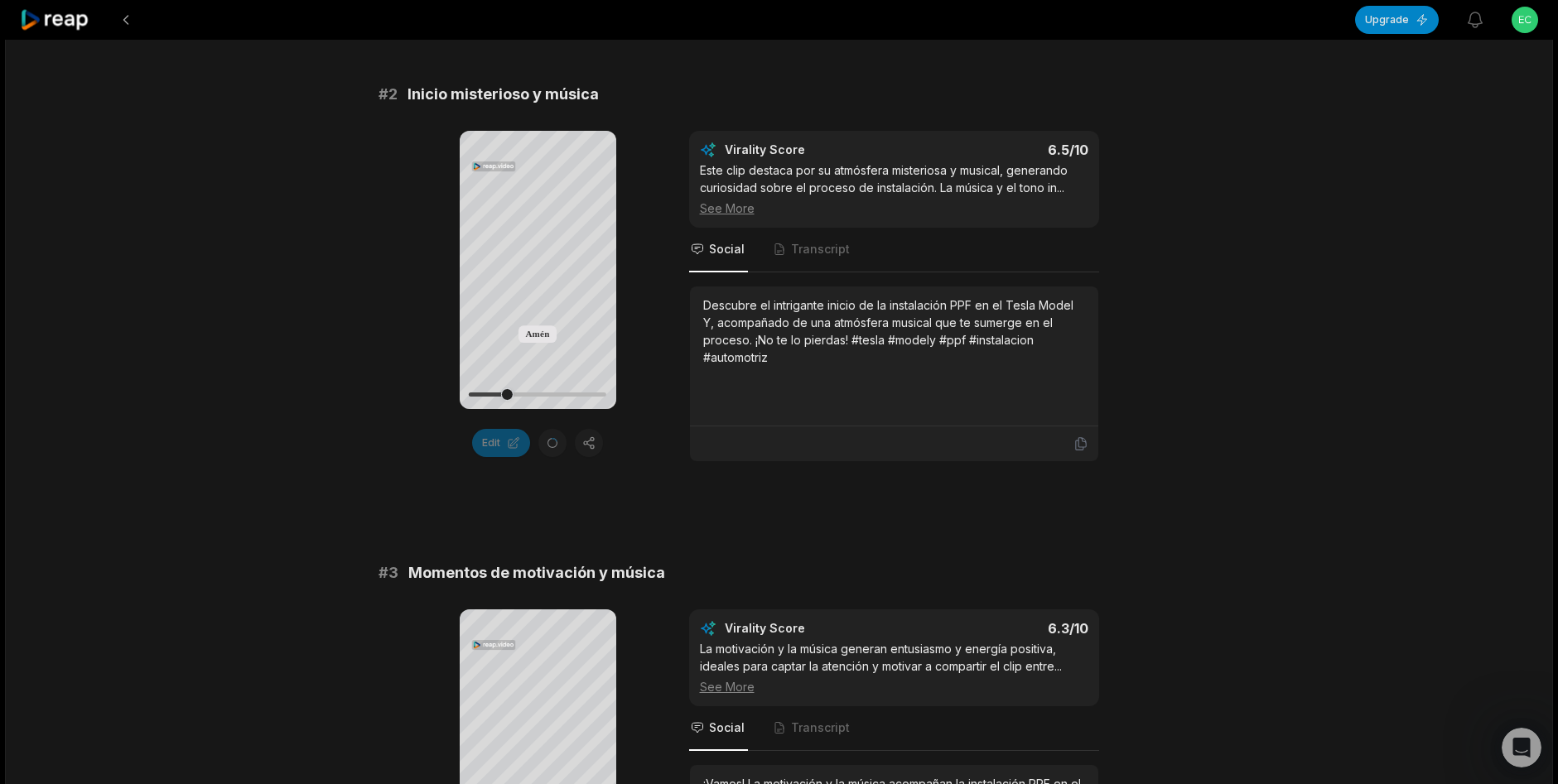
scroll to position [745, 0]
click at [549, 440] on div "Edit" at bounding box center [538, 442] width 157 height 28
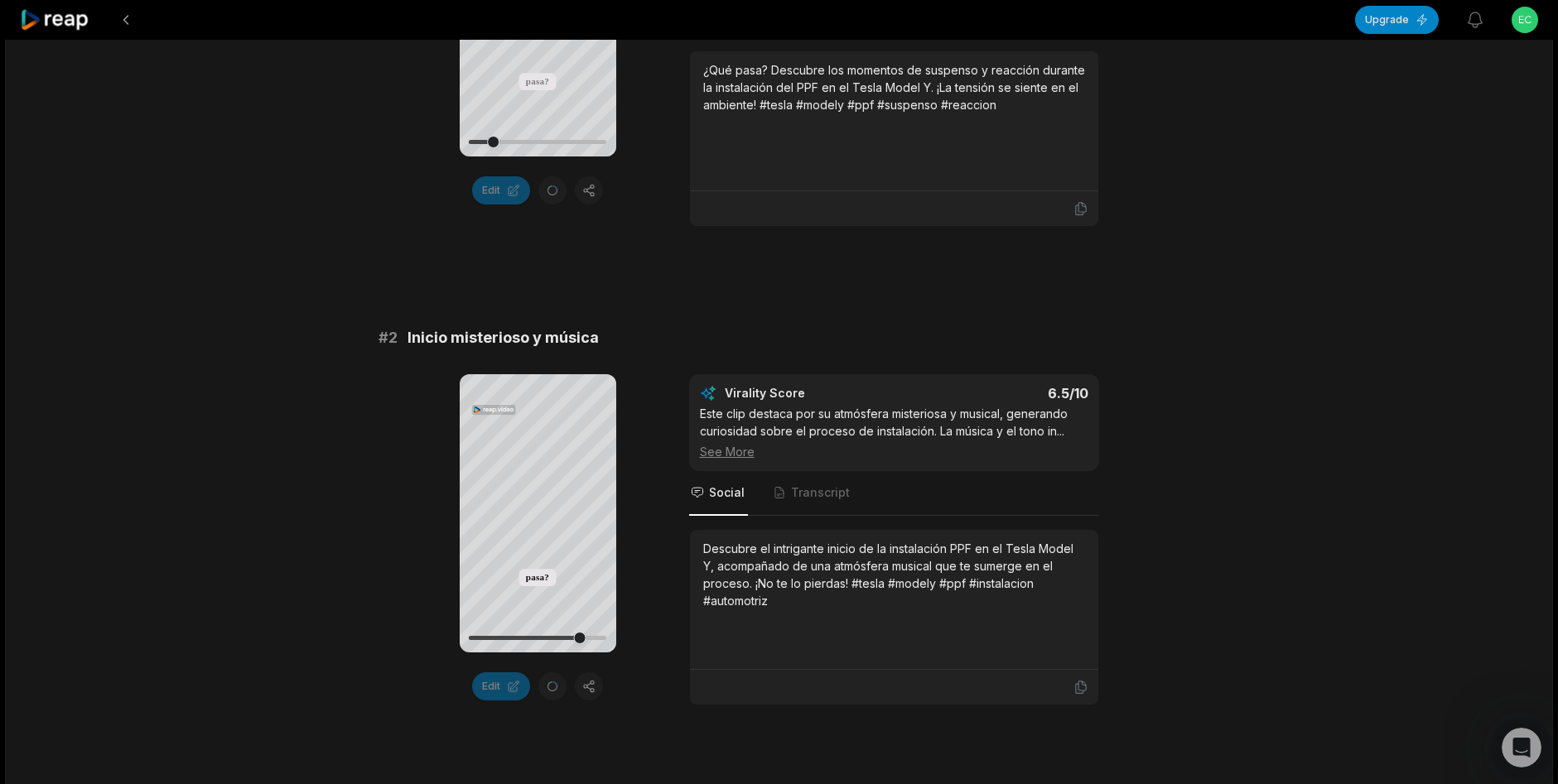
scroll to position [662, 0]
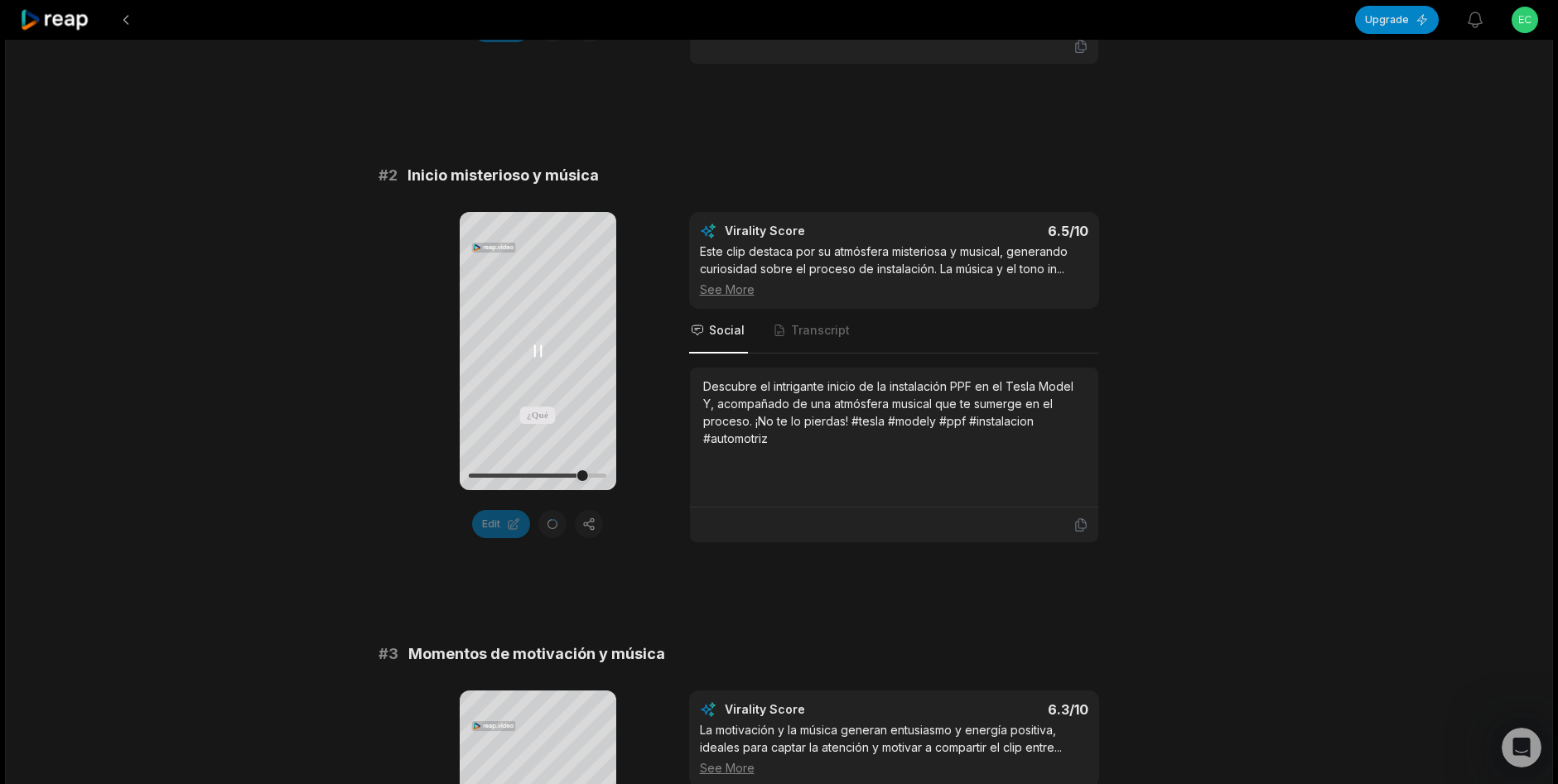
click at [539, 348] on icon at bounding box center [537, 351] width 20 height 20
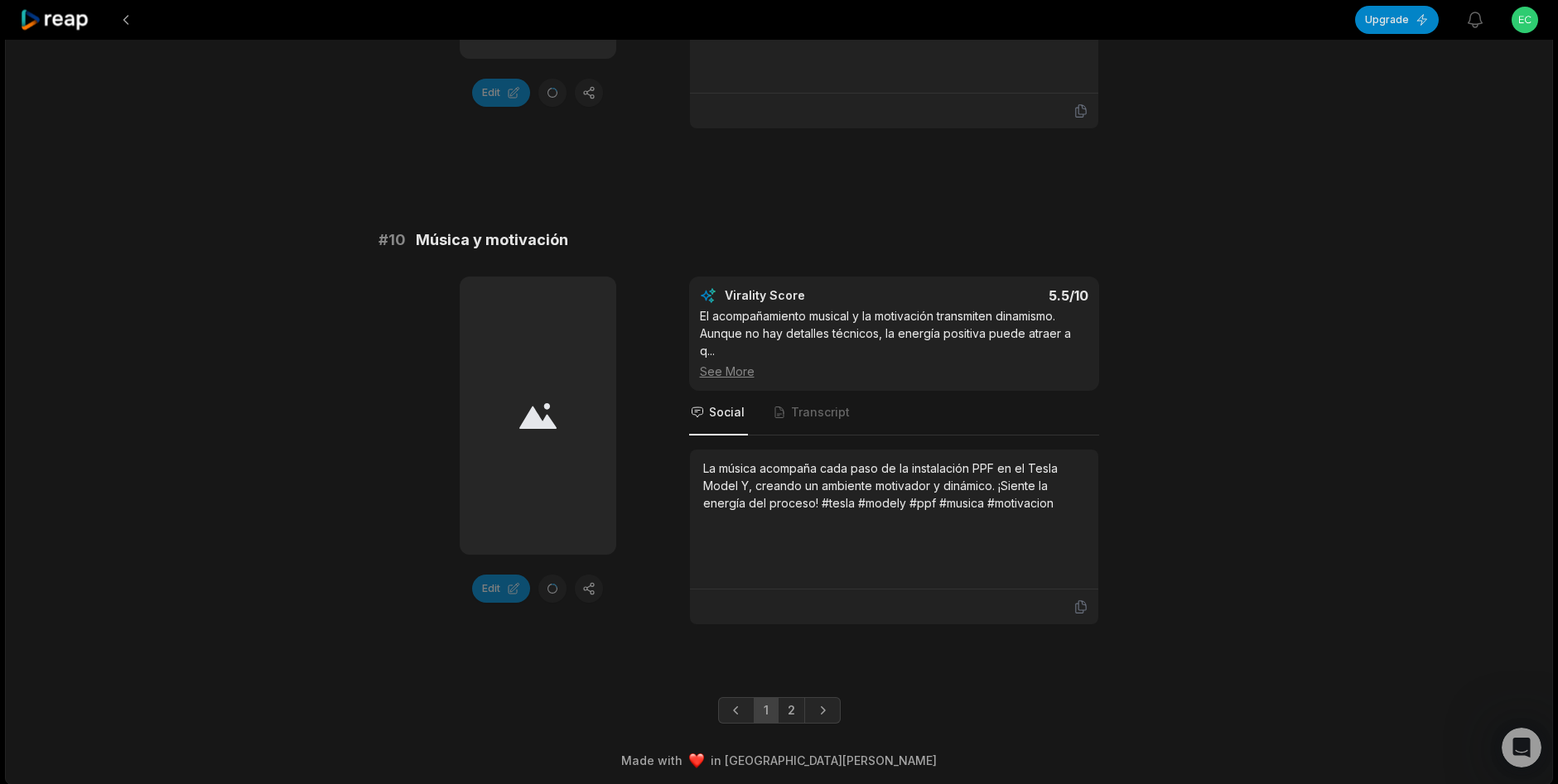
scroll to position [4484, 0]
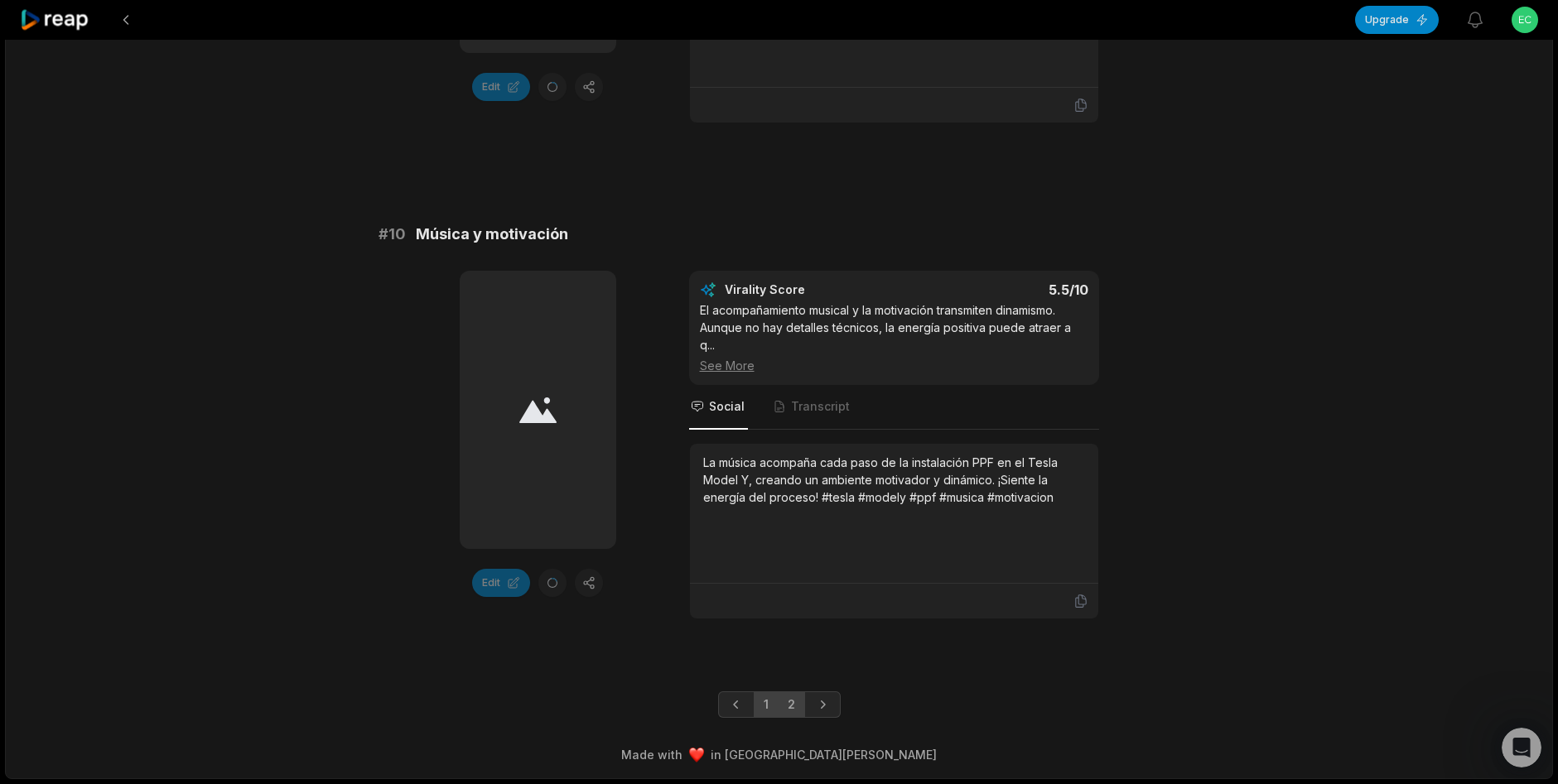
click at [787, 712] on link "2" at bounding box center [791, 705] width 28 height 27
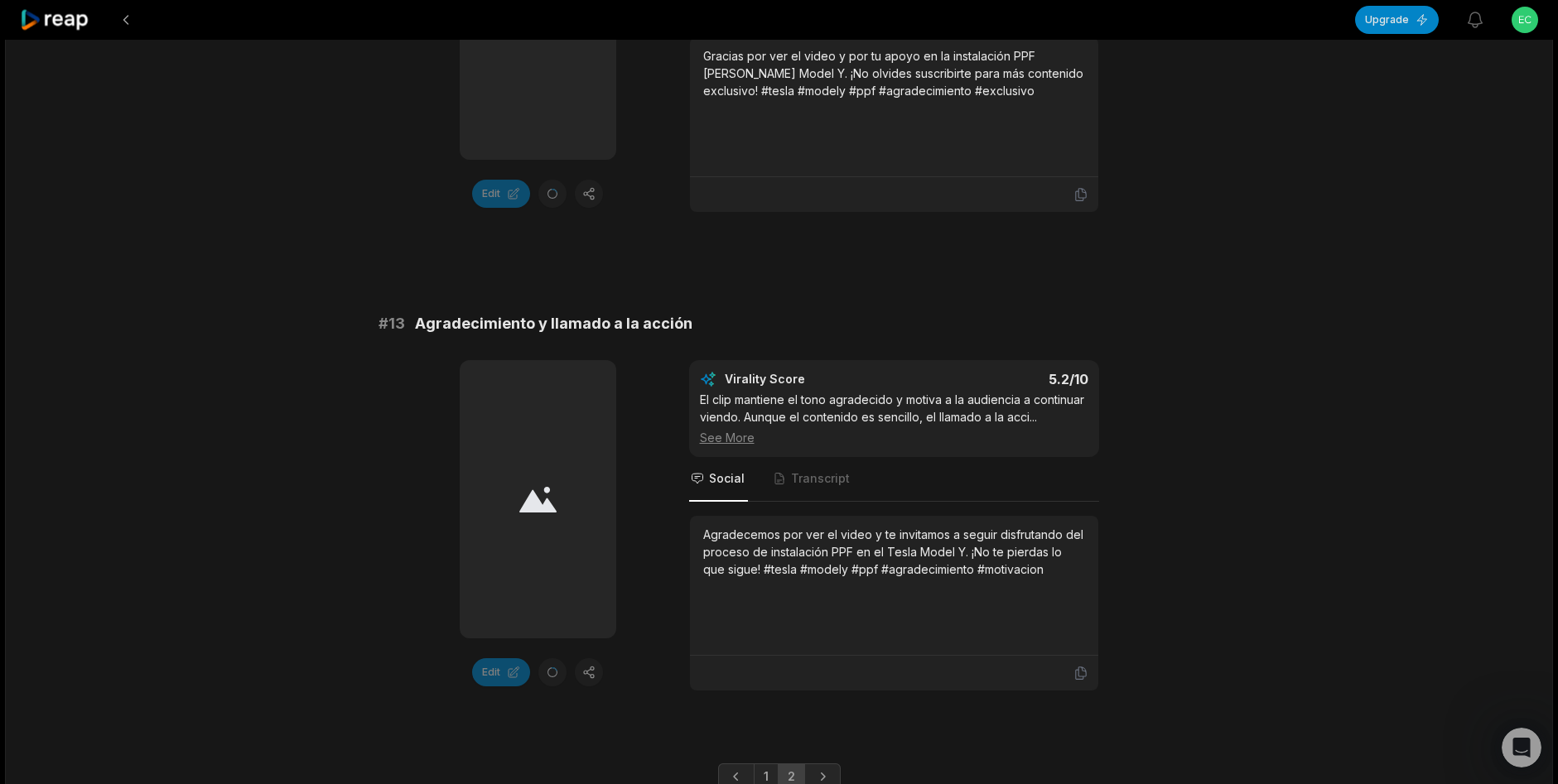
scroll to position [1047, 0]
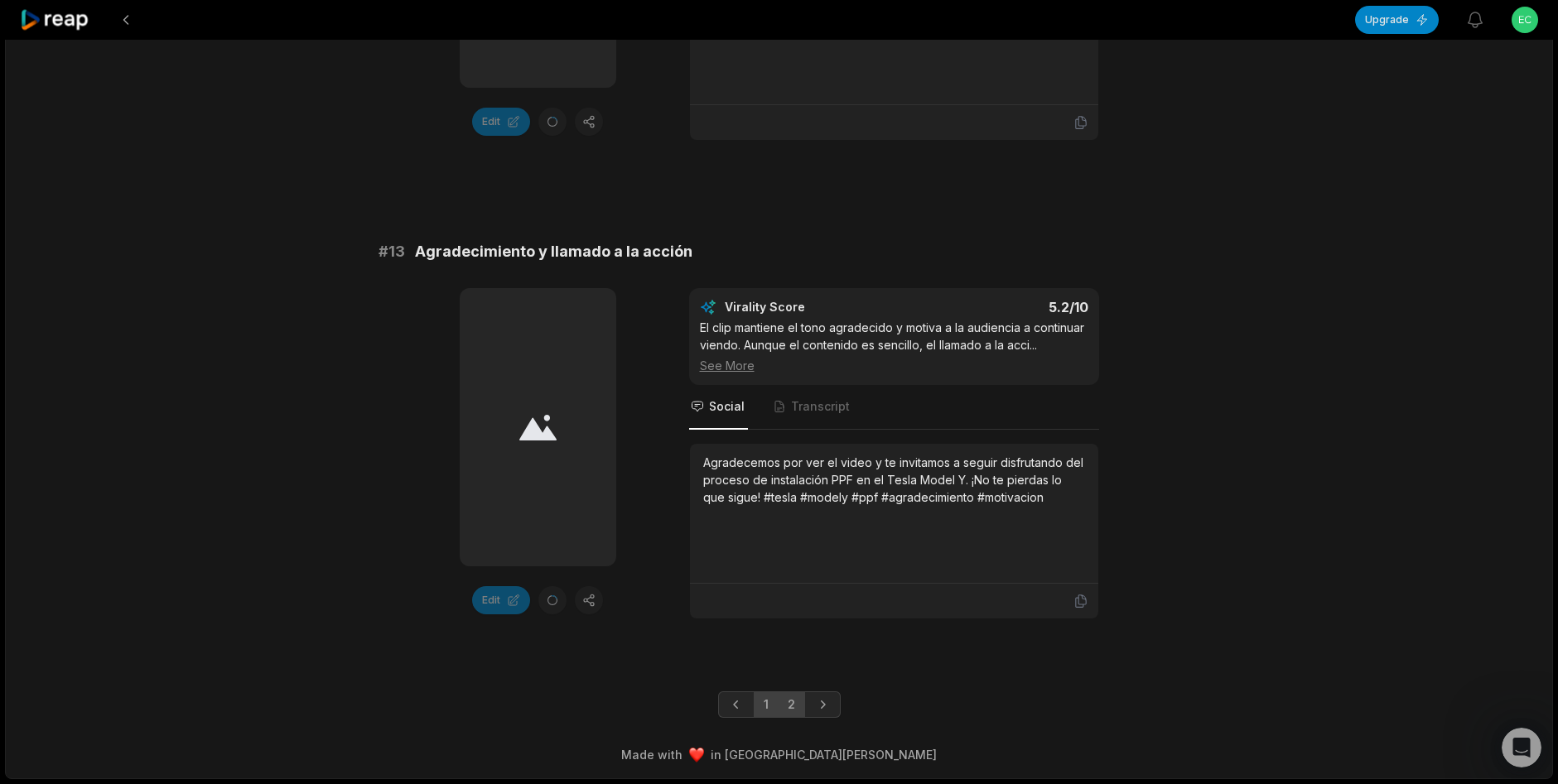
click at [766, 709] on link "1" at bounding box center [767, 705] width 25 height 27
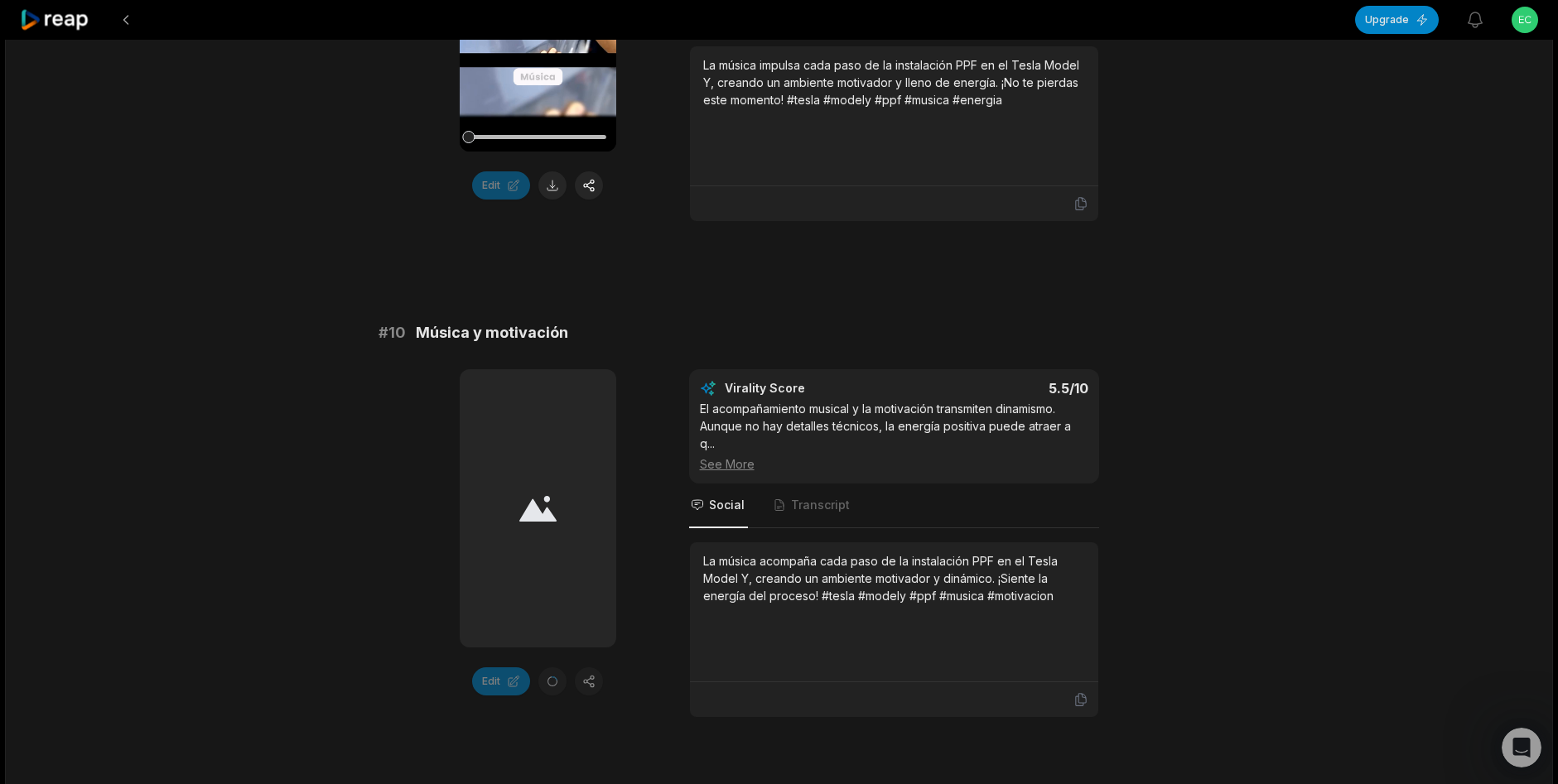
scroll to position [4484, 0]
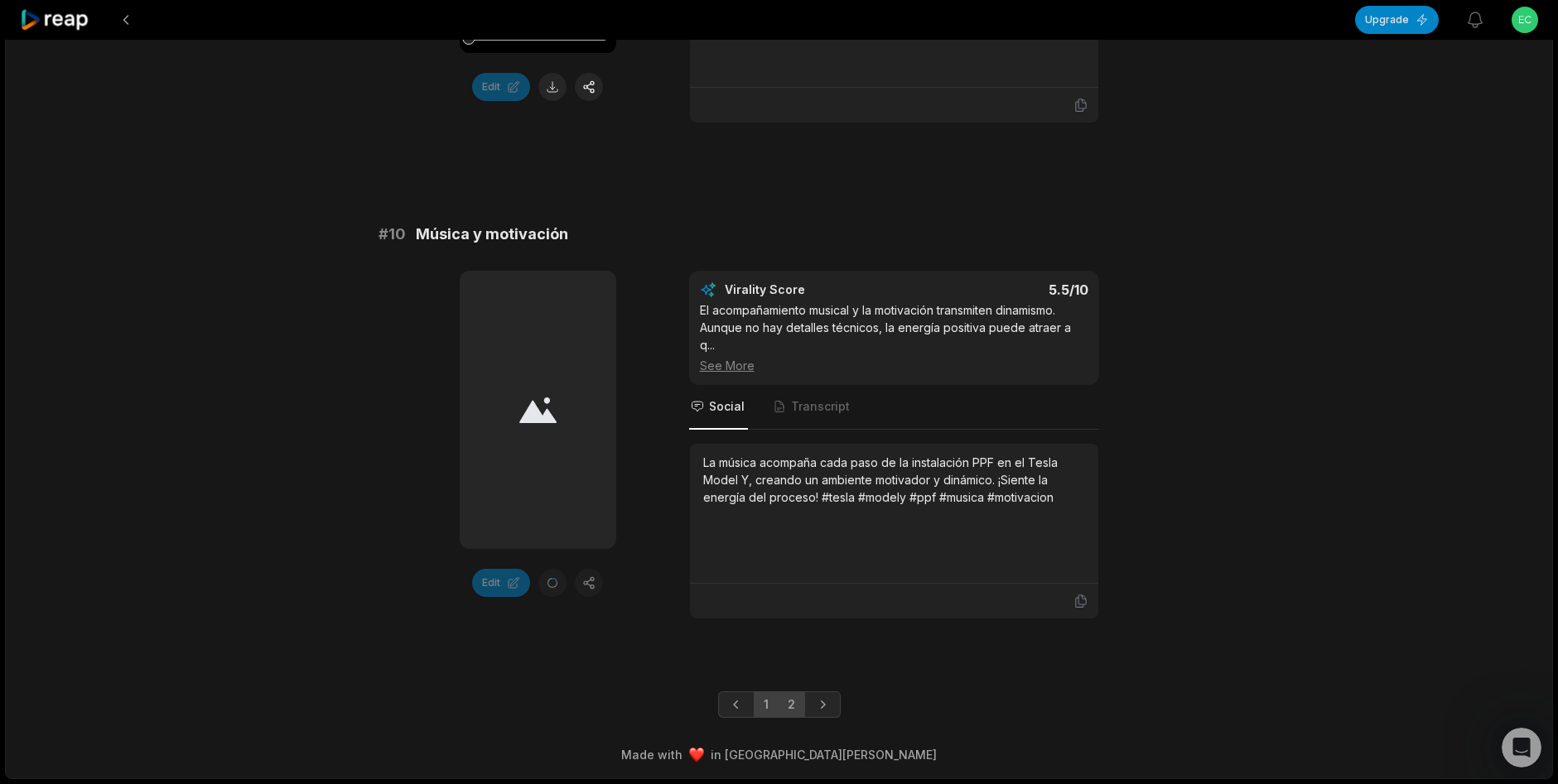
click at [790, 707] on link "2" at bounding box center [791, 705] width 28 height 27
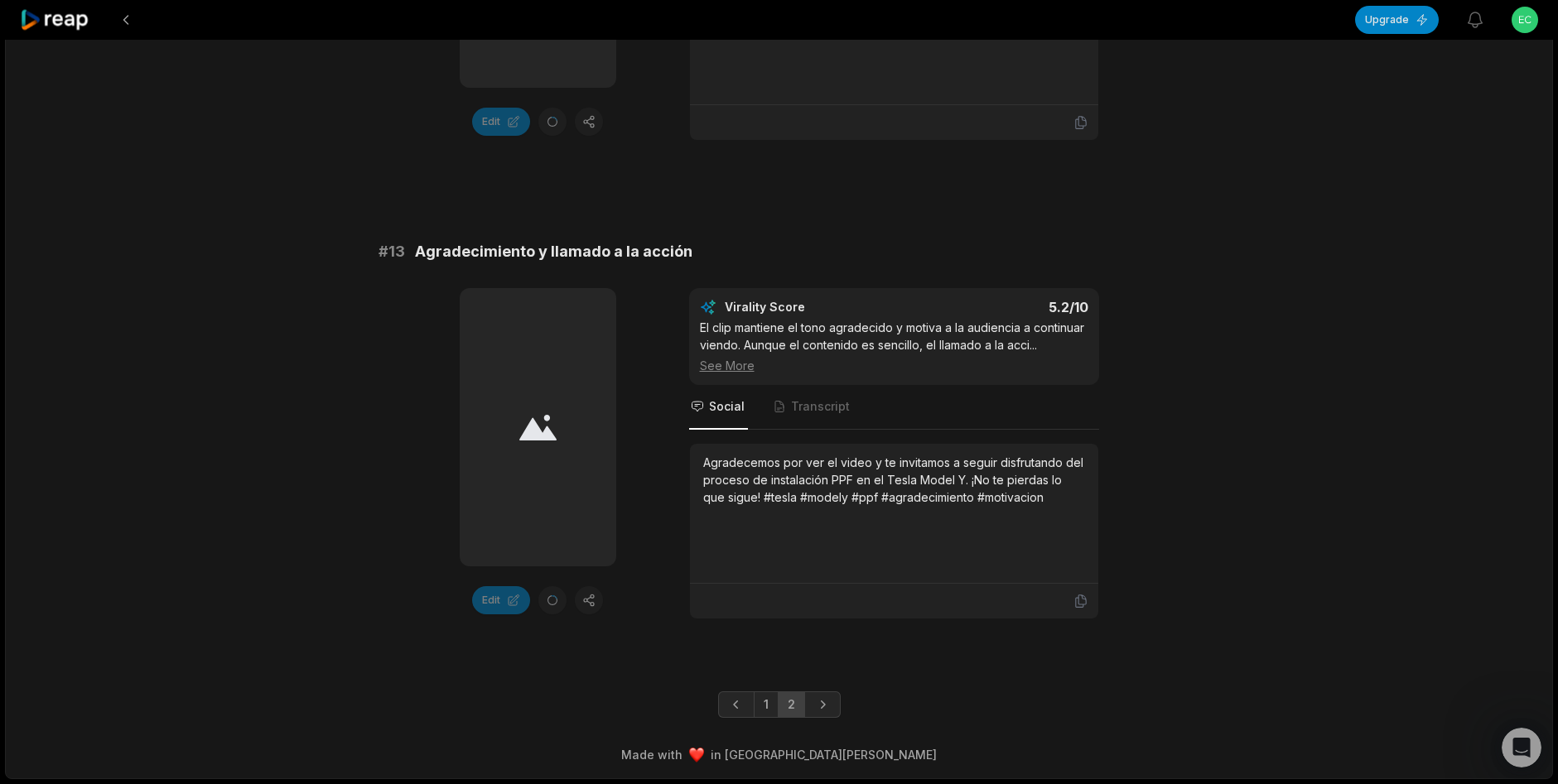
scroll to position [1047, 0]
click at [768, 707] on link "1" at bounding box center [767, 705] width 25 height 27
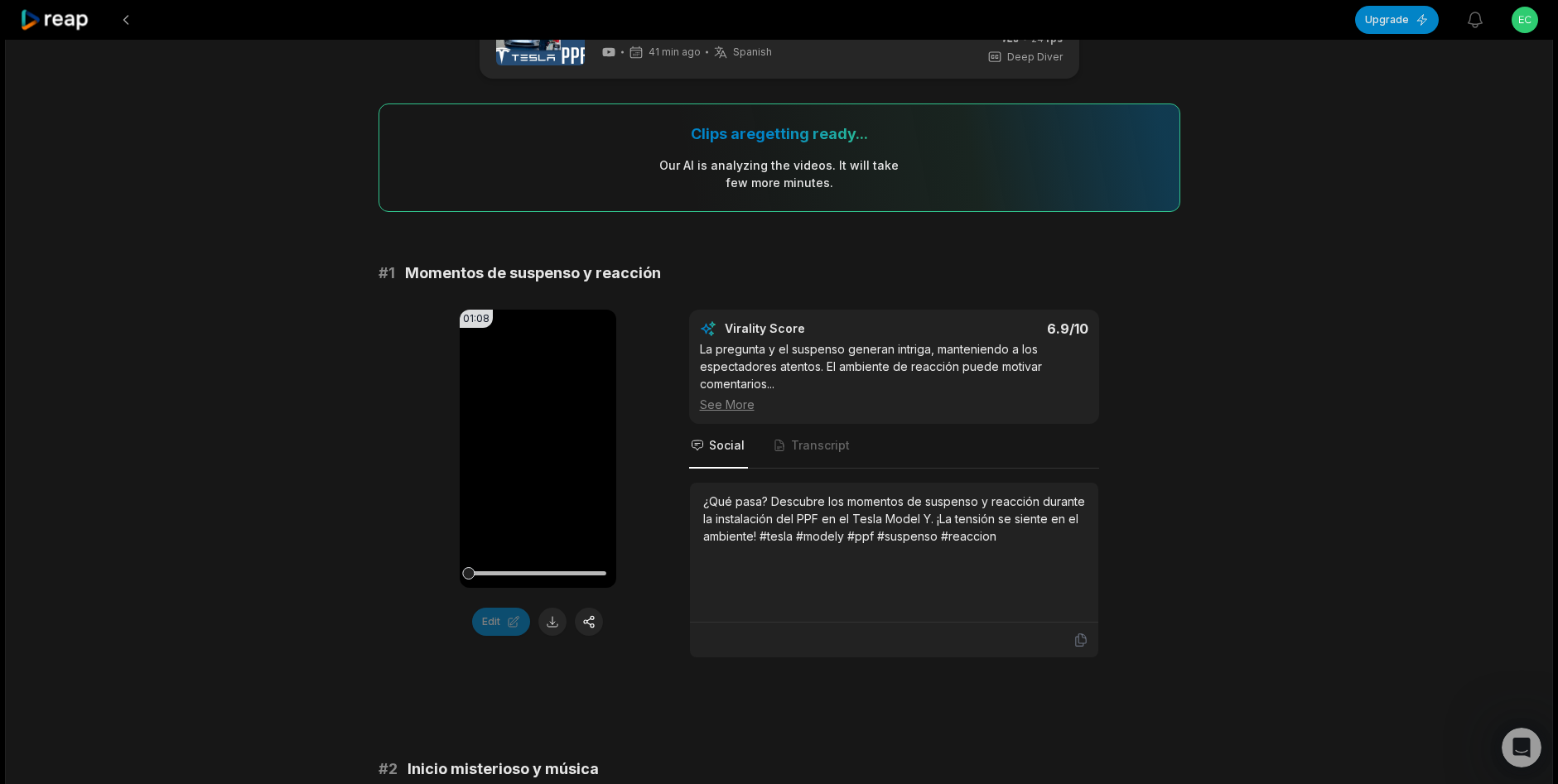
scroll to position [0, 0]
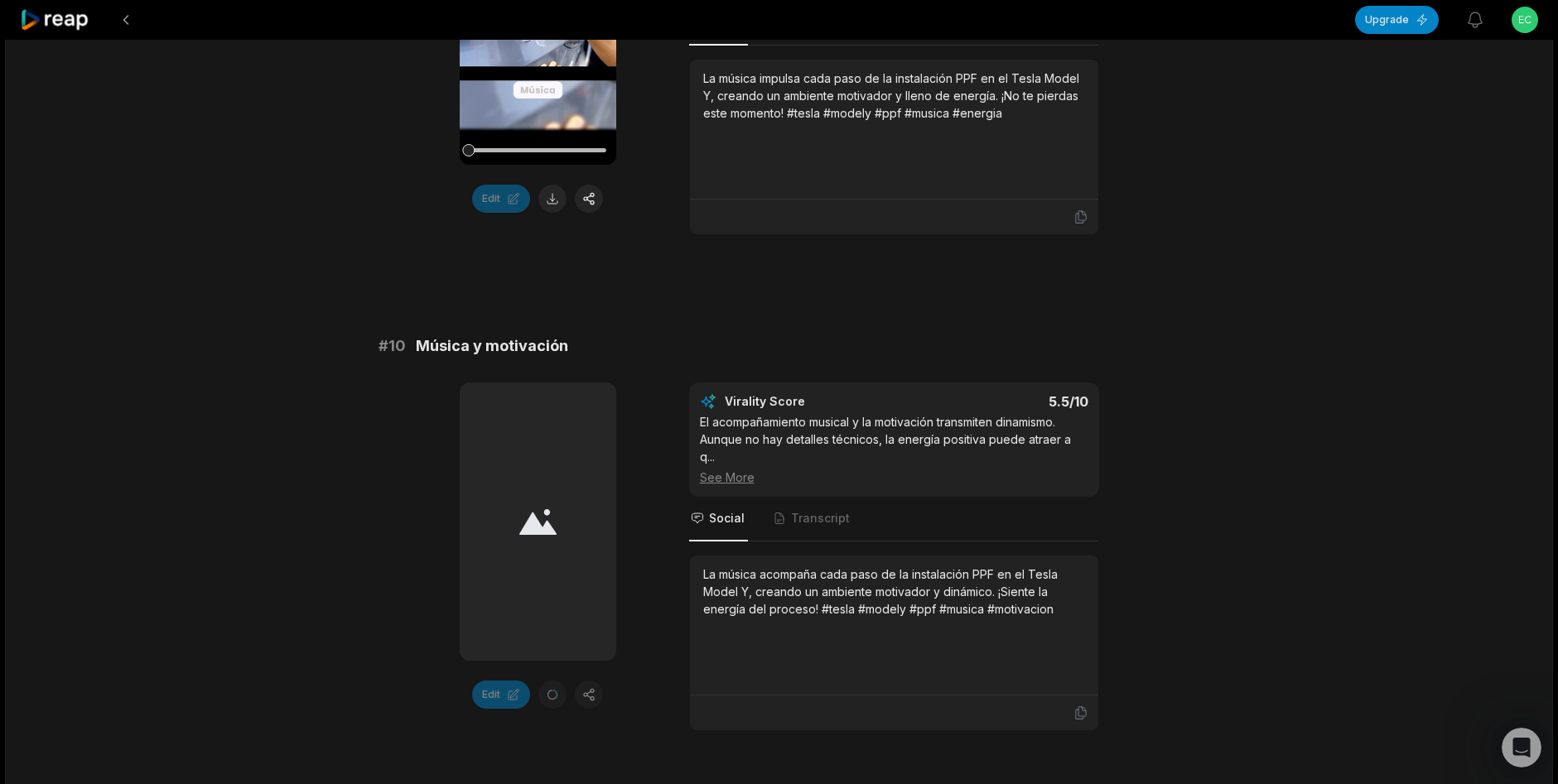
scroll to position [4401, 0]
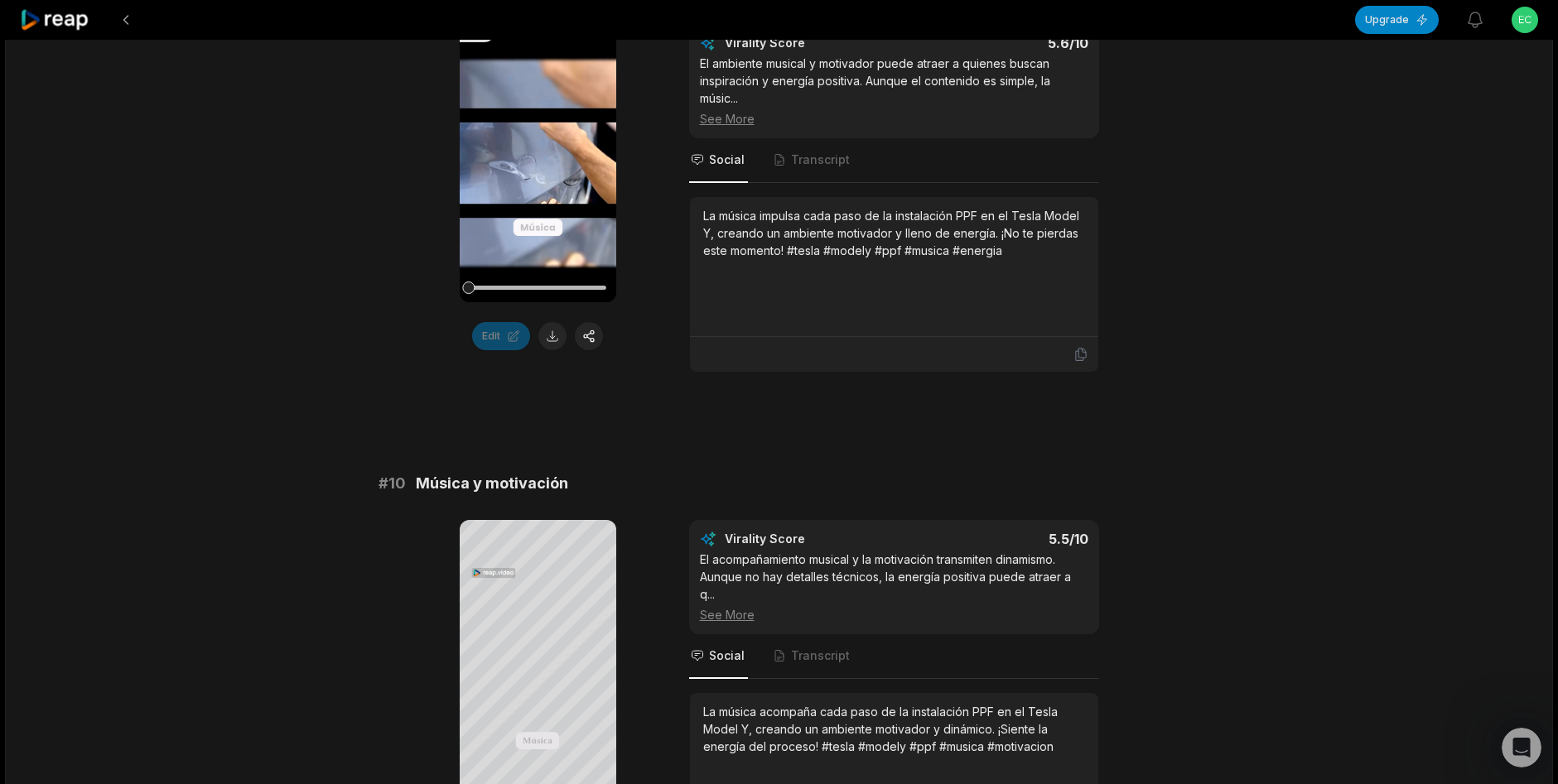
scroll to position [4484, 0]
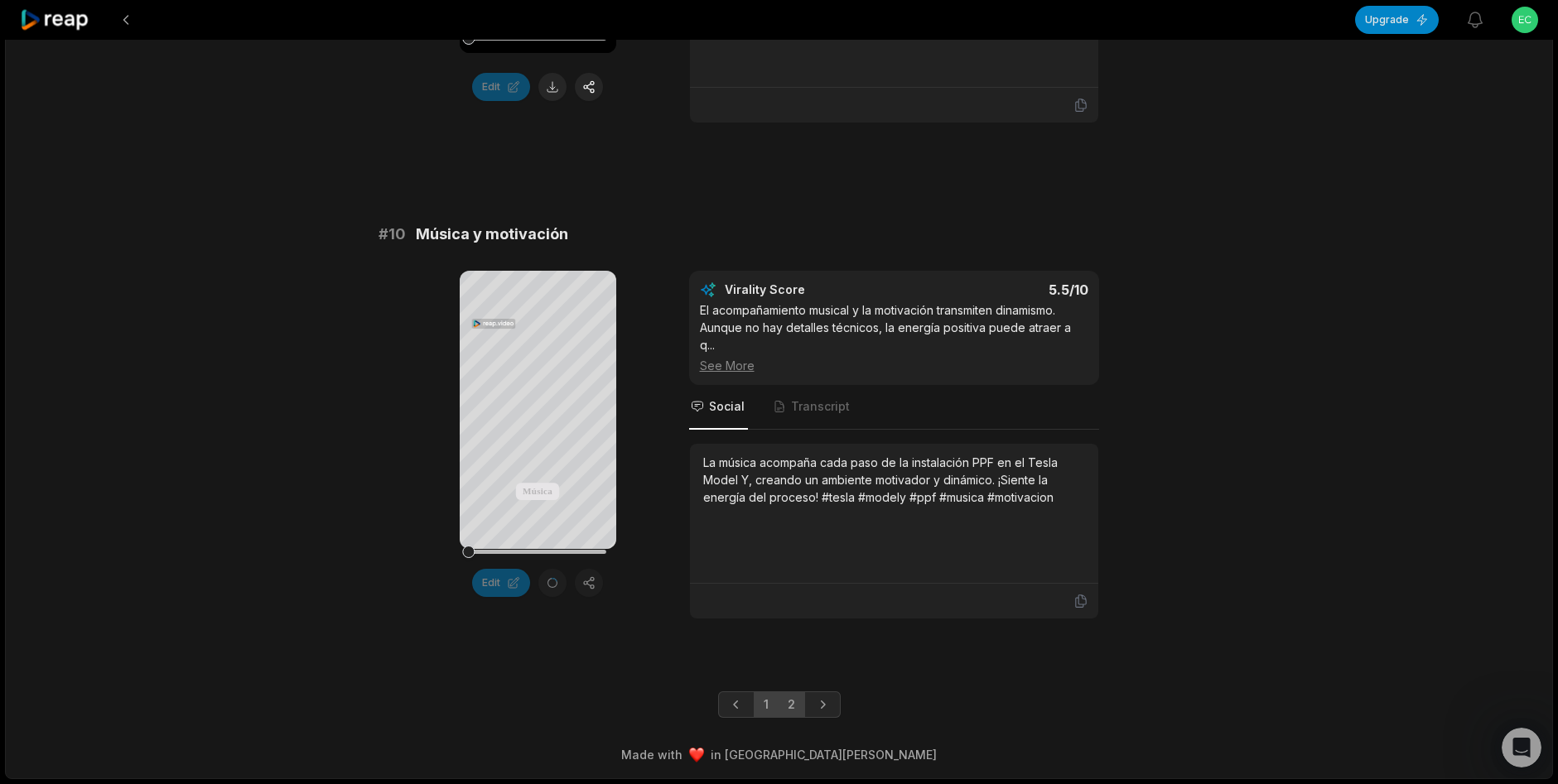
click at [792, 709] on link "2" at bounding box center [791, 705] width 28 height 27
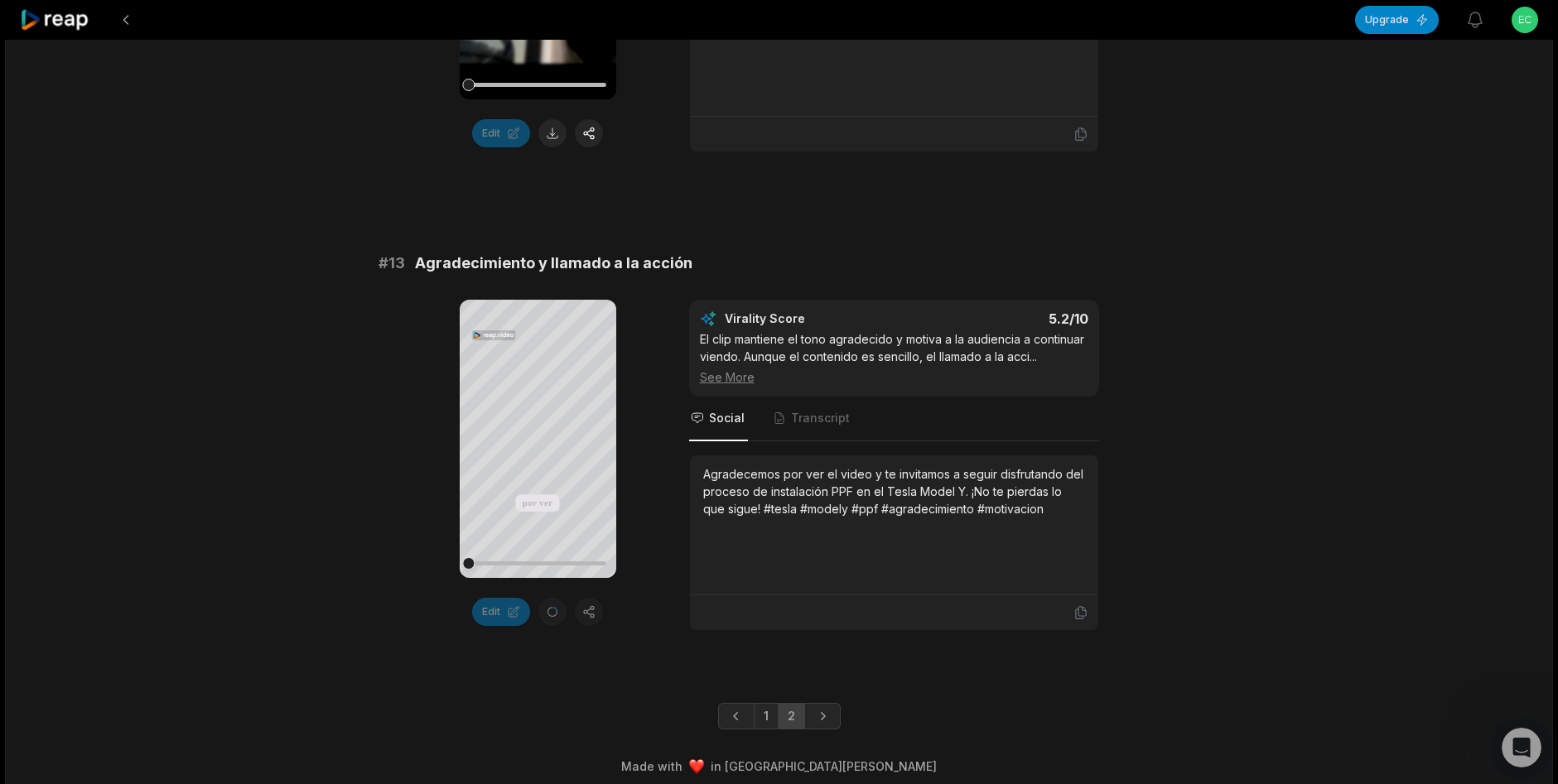
scroll to position [1047, 0]
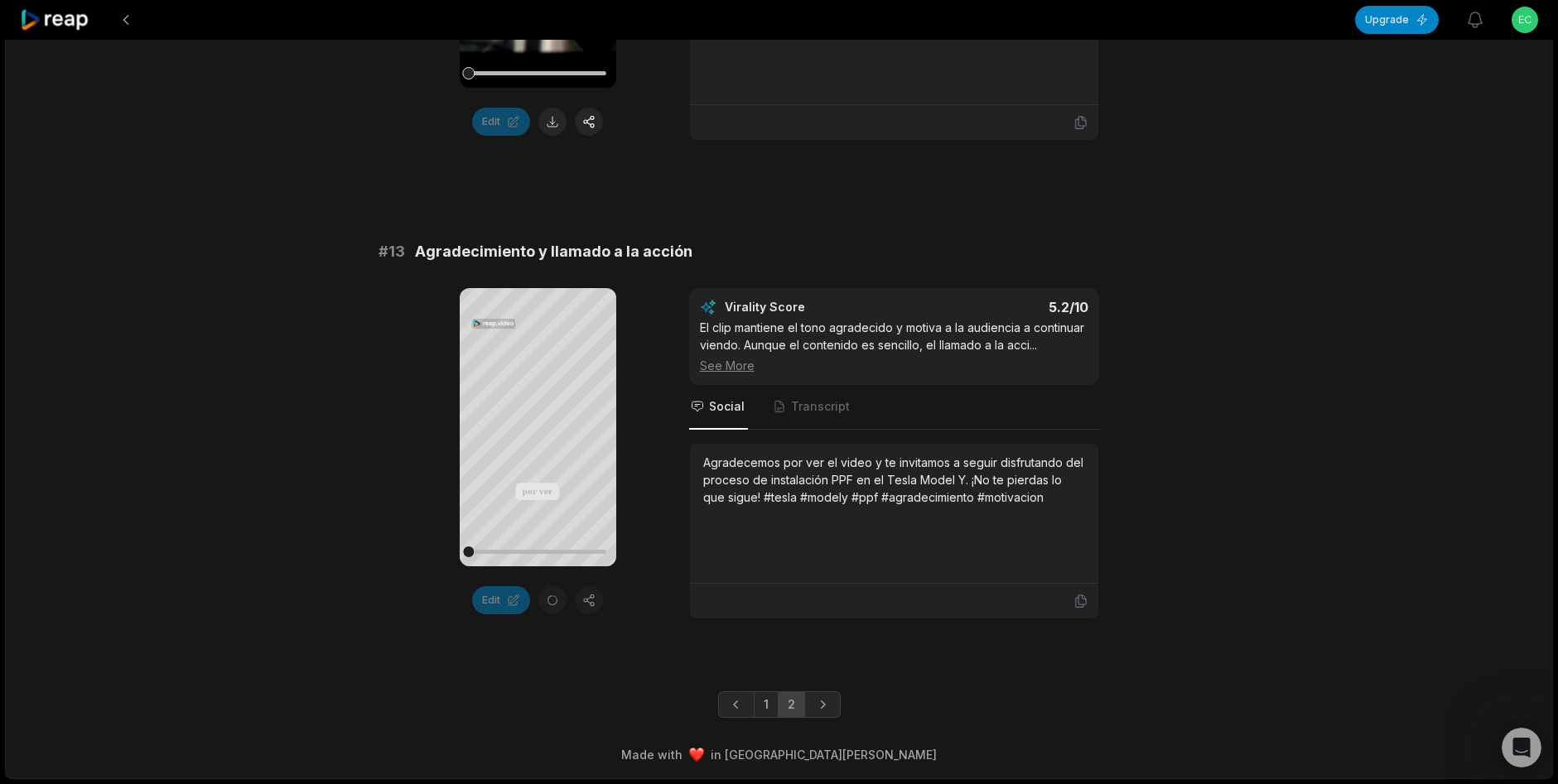
click at [767, 708] on link "1" at bounding box center [767, 705] width 25 height 27
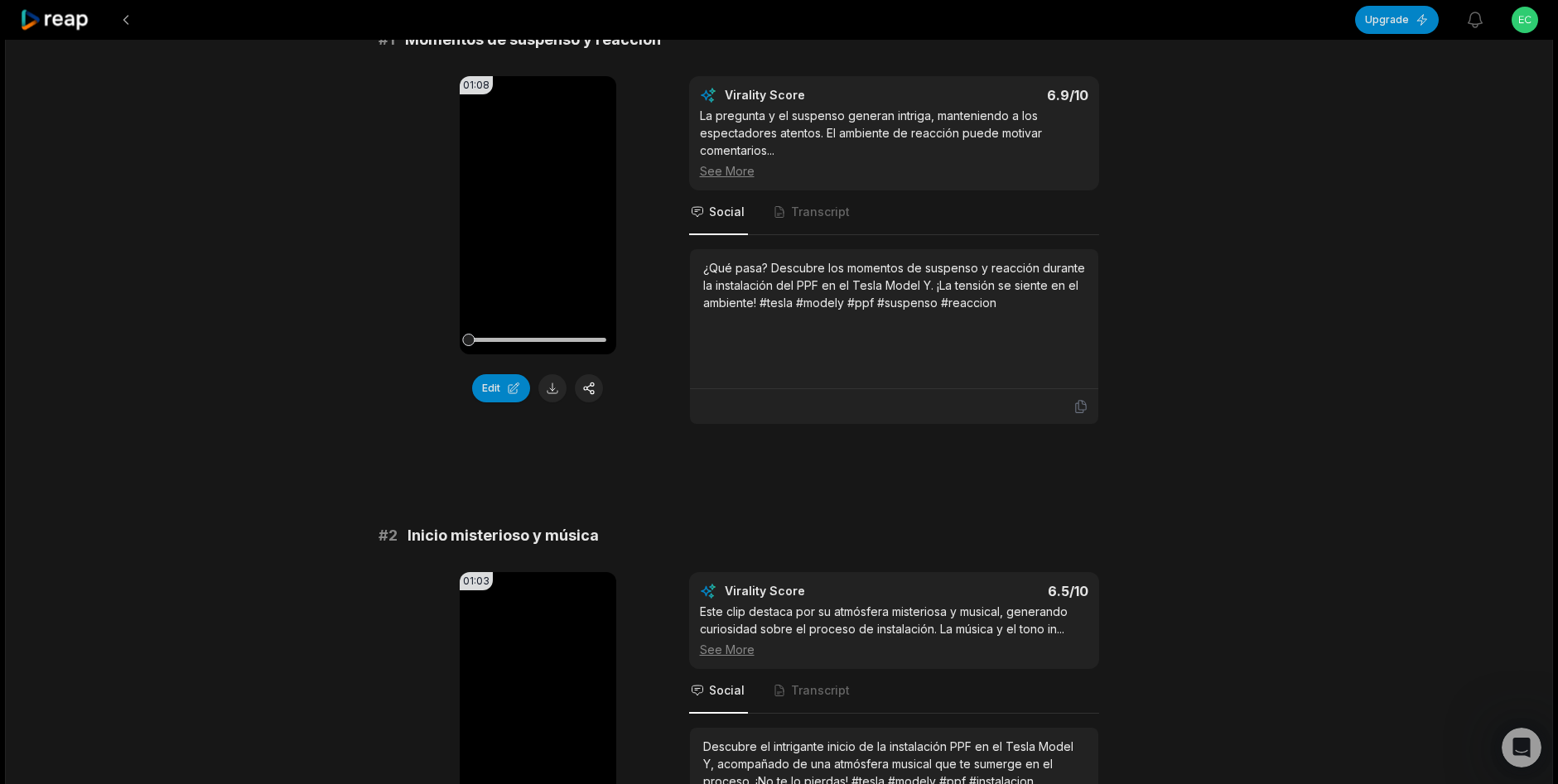
scroll to position [0, 0]
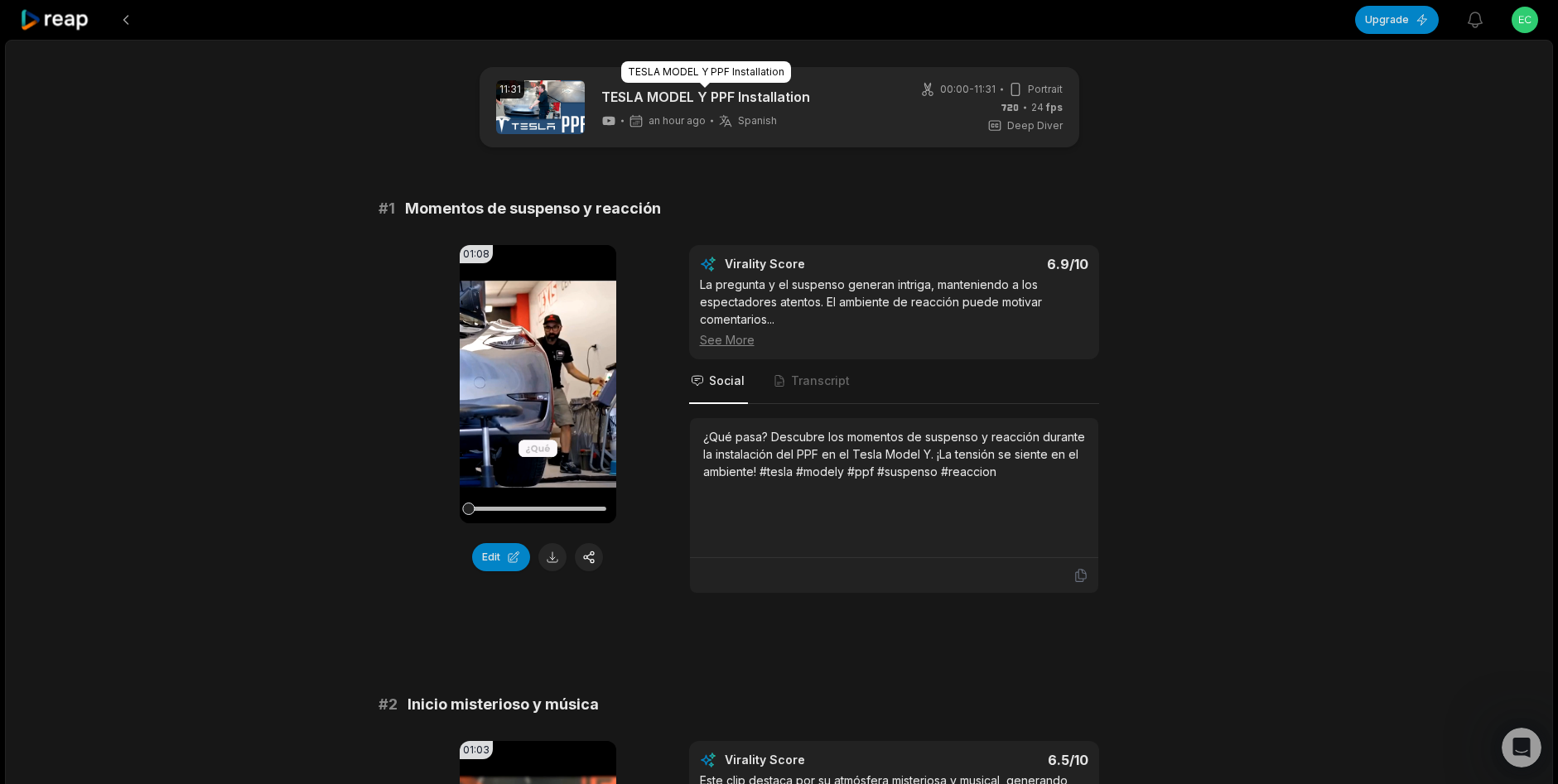
click at [642, 94] on link "TESLA MODEL Y PPF Installation" at bounding box center [705, 97] width 209 height 20
click at [500, 557] on button "Edit" at bounding box center [501, 557] width 58 height 28
